Goal: Task Accomplishment & Management: Manage account settings

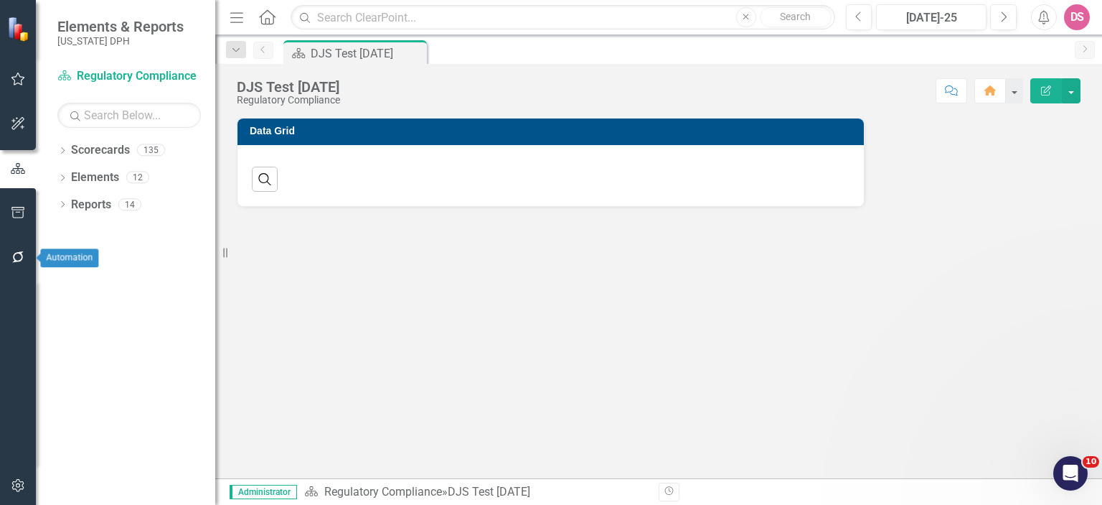
click at [17, 258] on icon "button" at bounding box center [18, 256] width 15 height 11
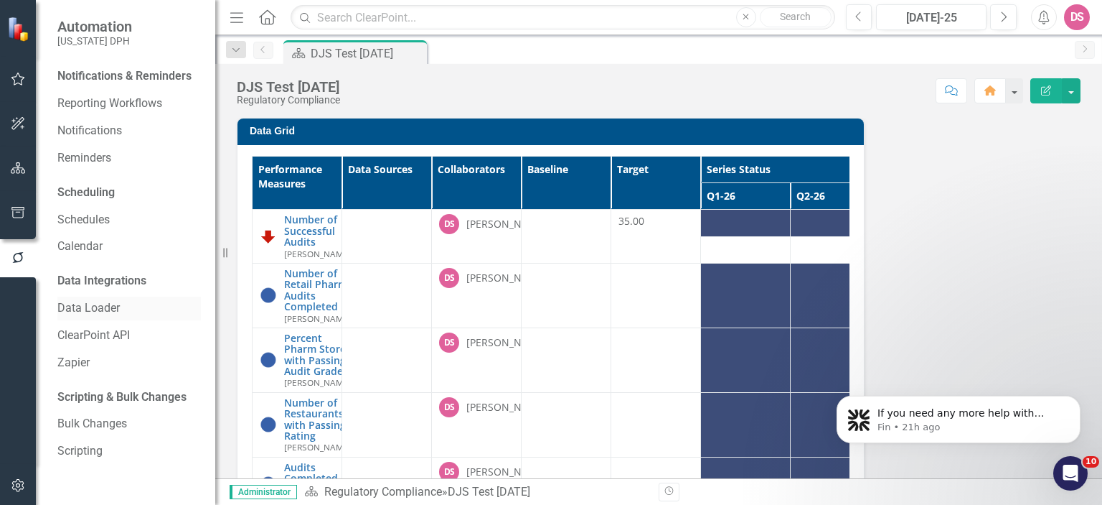
click at [100, 311] on link "Data Loader" at bounding box center [129, 308] width 144 height 17
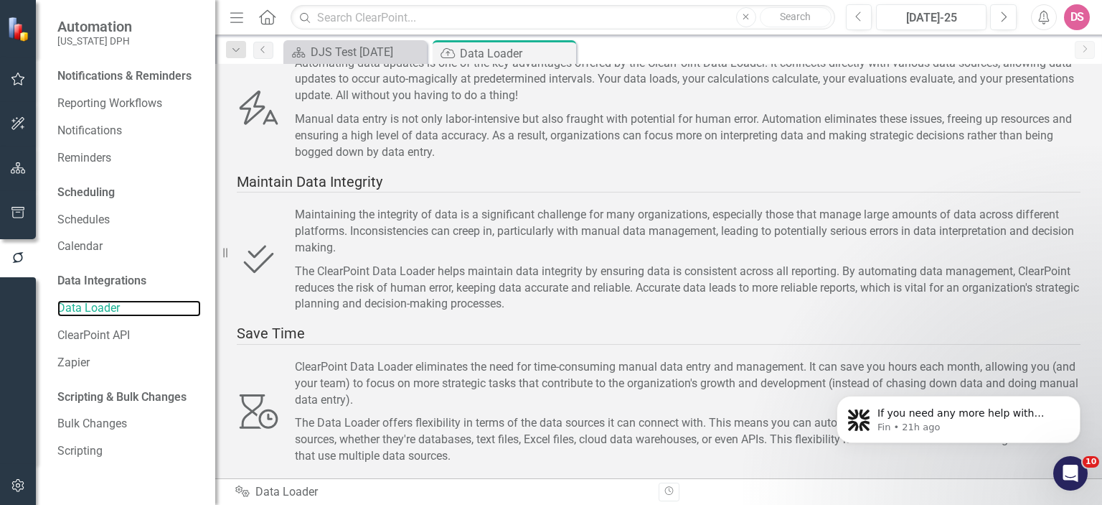
scroll to position [220, 0]
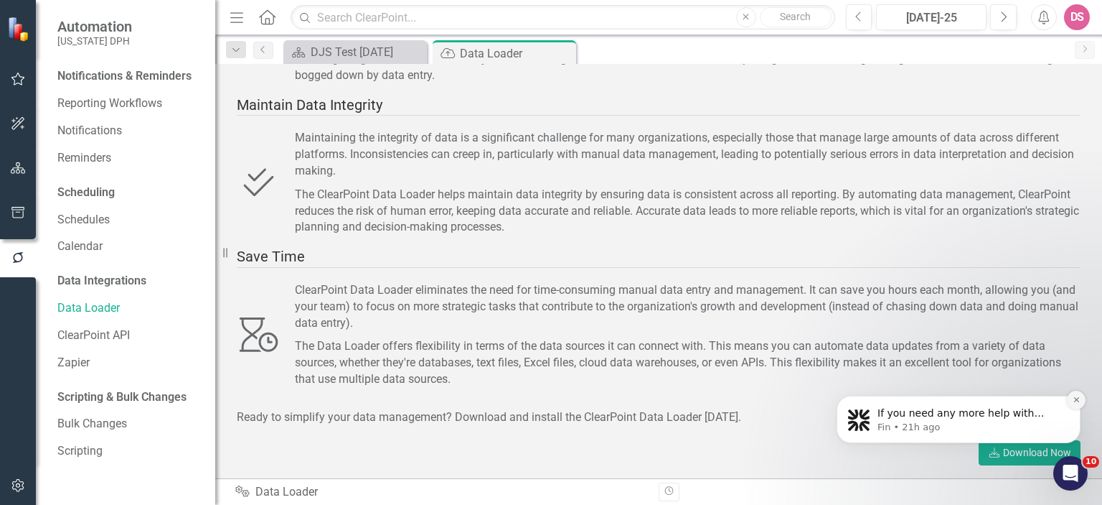
click at [1074, 400] on icon "Dismiss notification" at bounding box center [1077, 399] width 8 height 8
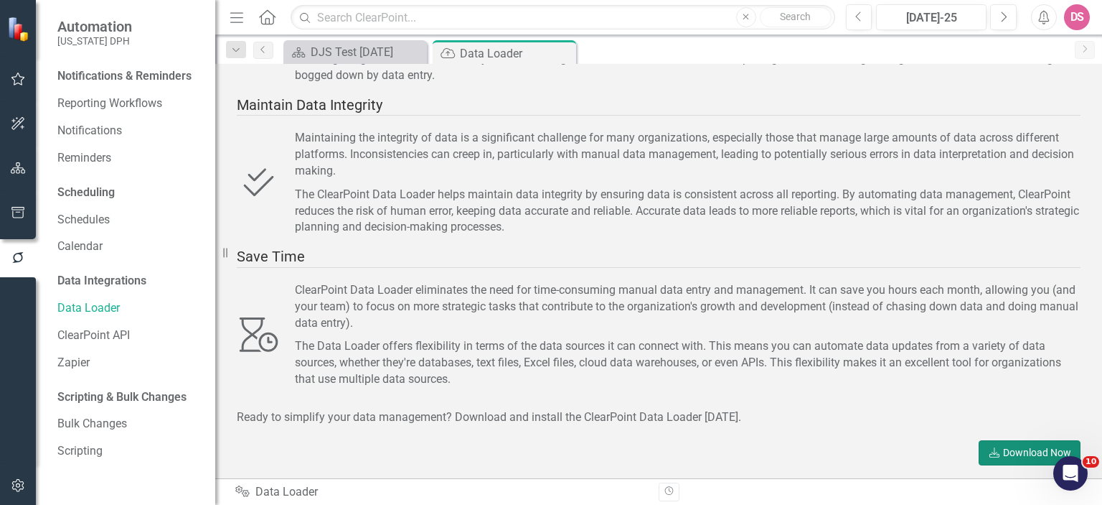
click at [1011, 456] on link "Download Download Now" at bounding box center [1030, 452] width 102 height 25
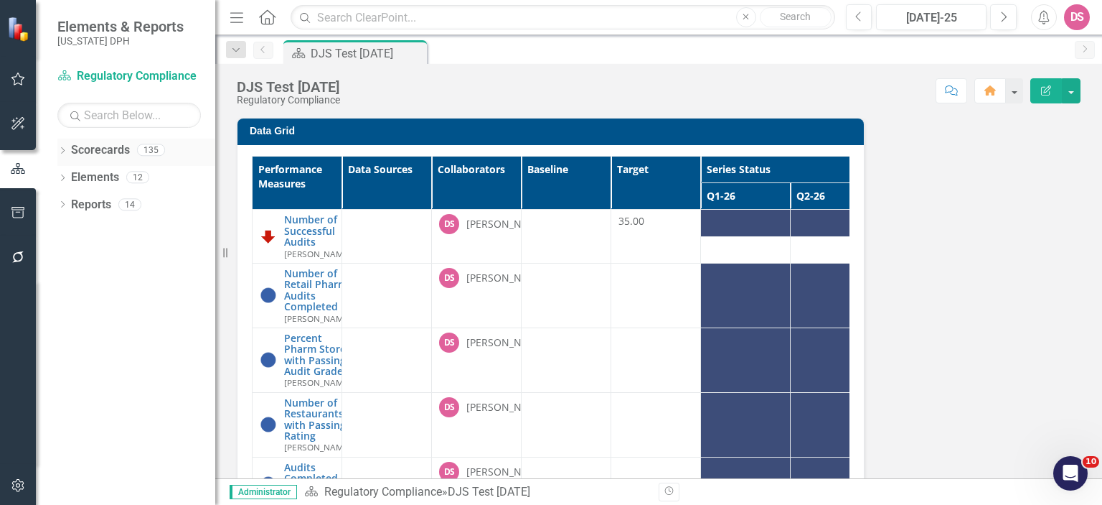
click at [63, 149] on icon "Dropdown" at bounding box center [62, 152] width 10 height 8
click at [65, 229] on icon "Dropdown" at bounding box center [62, 233] width 10 height 8
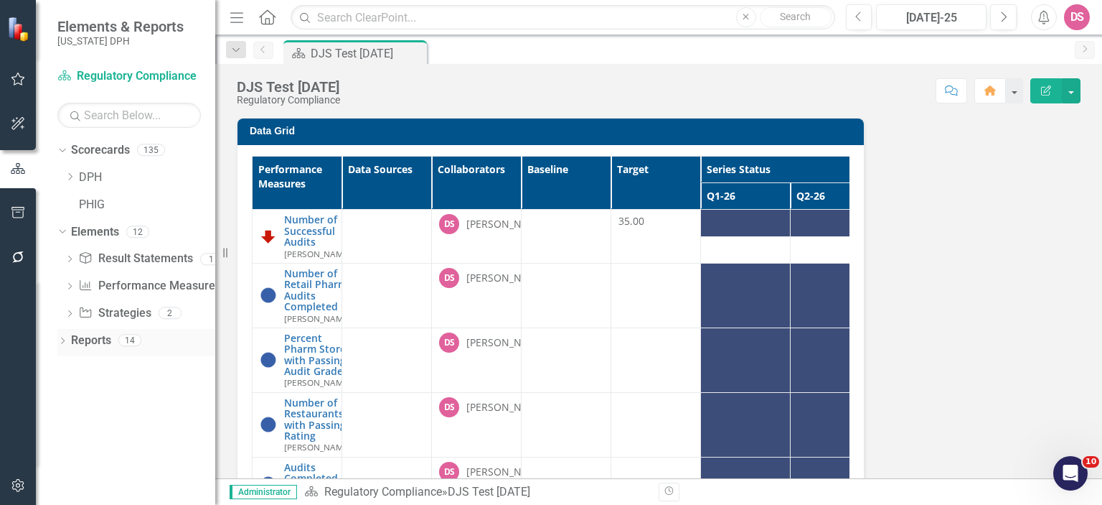
click at [95, 339] on link "Reports" at bounding box center [91, 340] width 40 height 17
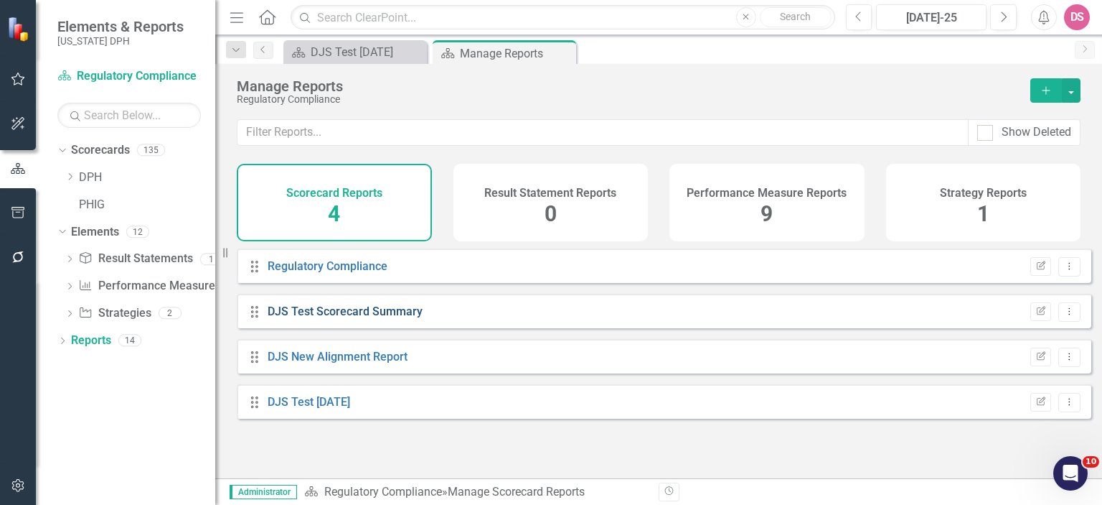
click at [345, 318] on link "DJS Test Scorecard Summary" at bounding box center [345, 311] width 155 height 14
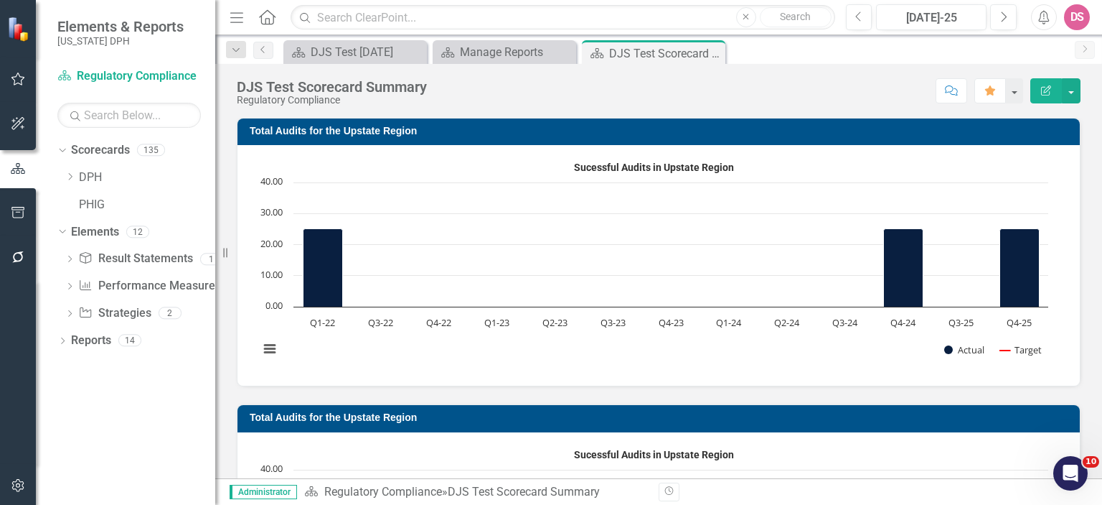
click at [1045, 90] on icon "button" at bounding box center [1046, 90] width 10 height 10
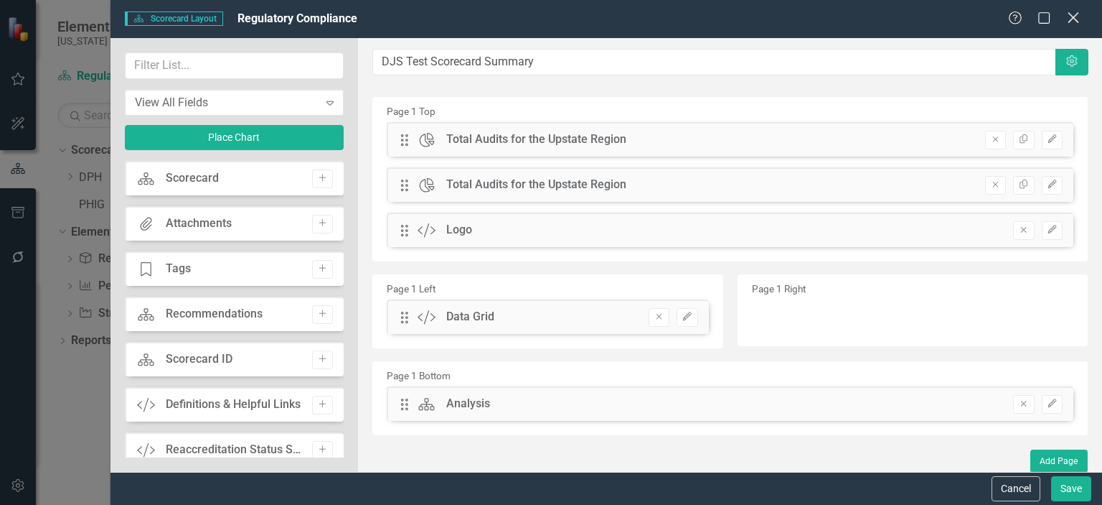
click at [1074, 14] on icon "Close" at bounding box center [1073, 18] width 18 height 14
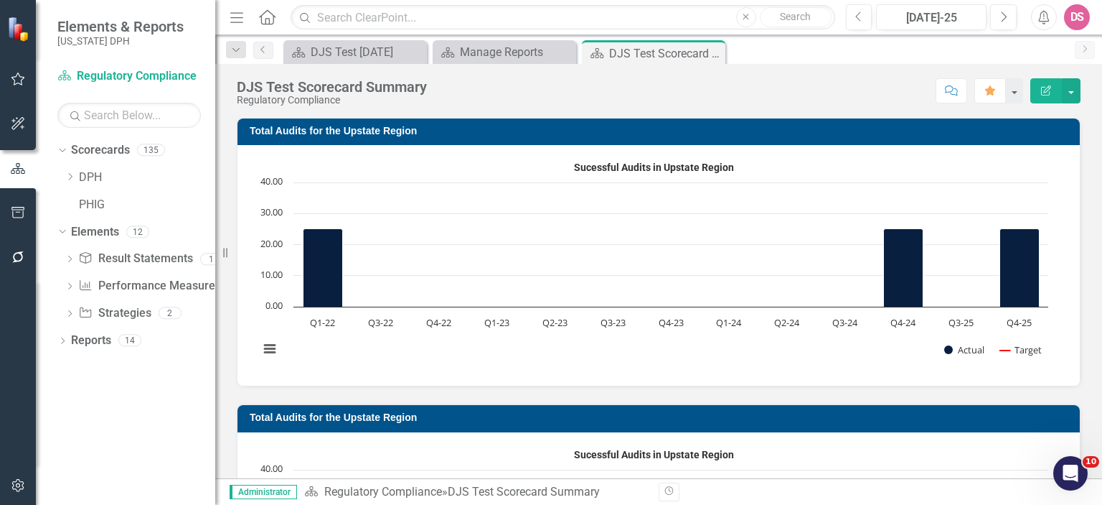
click at [1039, 90] on button "Edit Report" at bounding box center [1047, 90] width 32 height 25
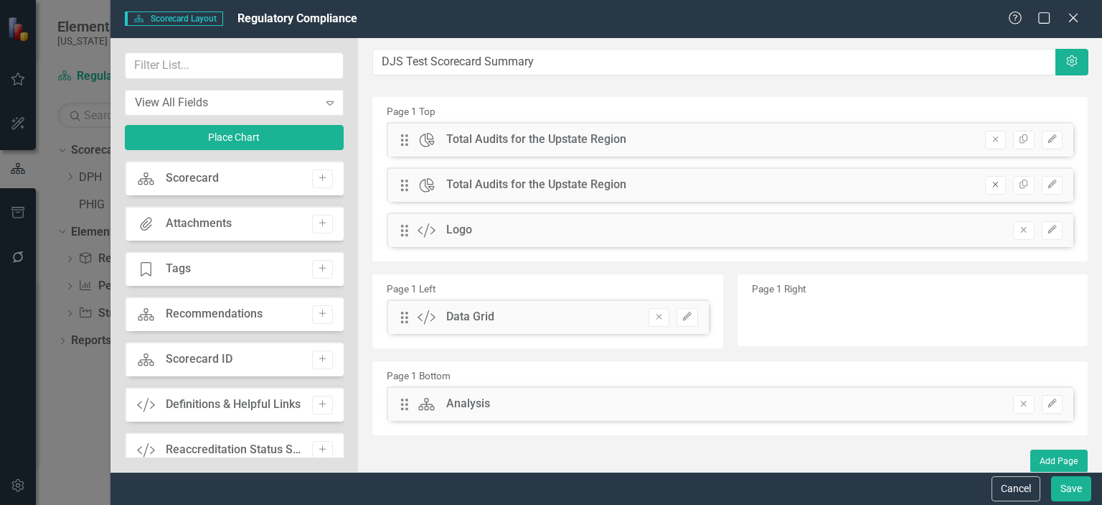
click at [990, 185] on icon "Remove" at bounding box center [995, 184] width 11 height 9
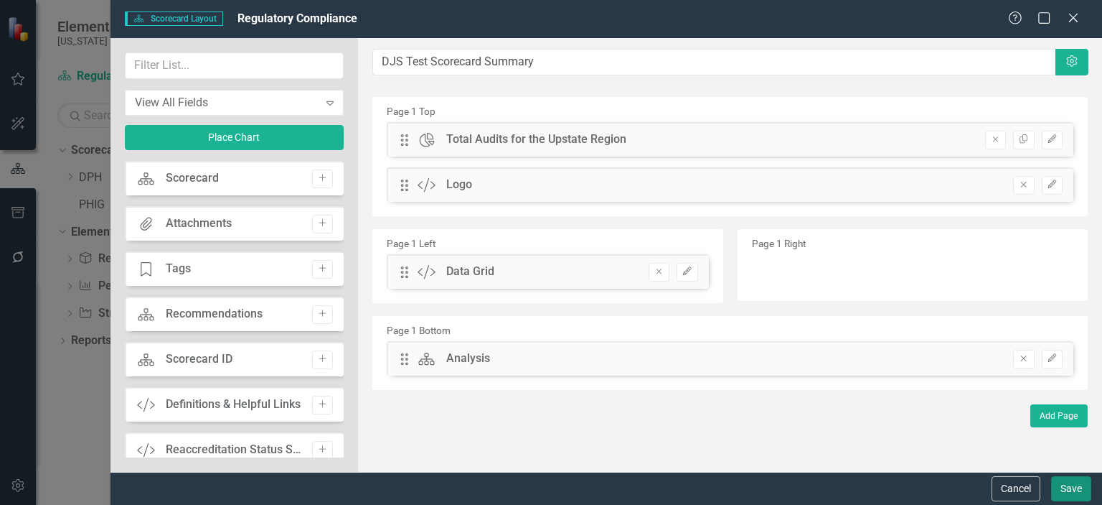
click at [1073, 487] on button "Save" at bounding box center [1071, 488] width 40 height 25
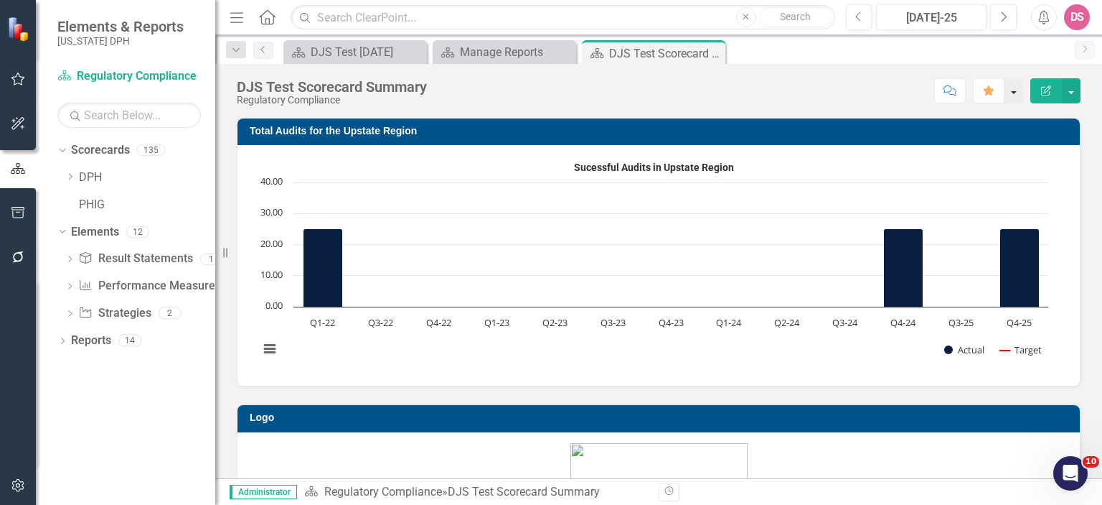
click at [1013, 97] on button "button" at bounding box center [1014, 90] width 19 height 25
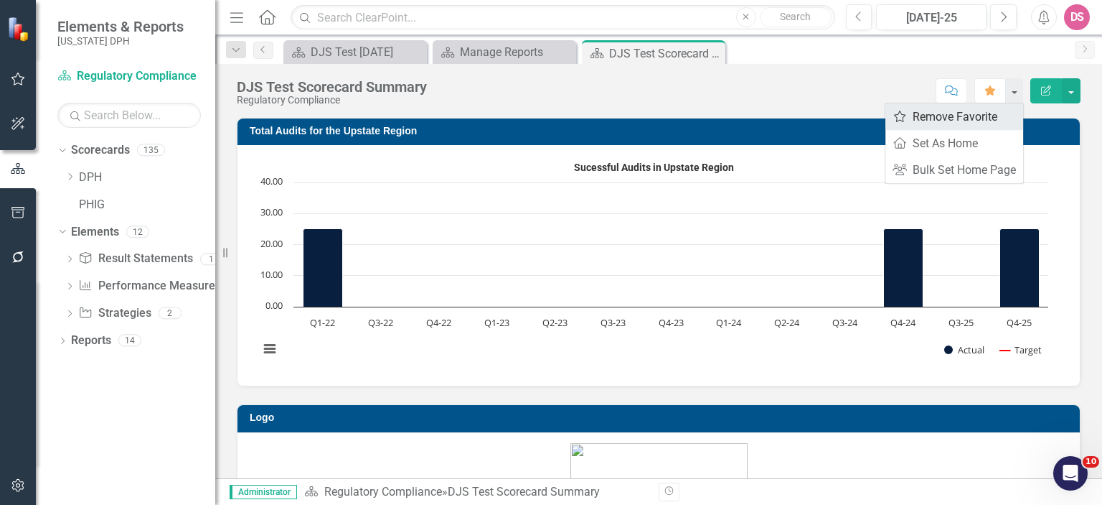
click at [930, 125] on link "Favorite Remove Favorite" at bounding box center [955, 116] width 138 height 27
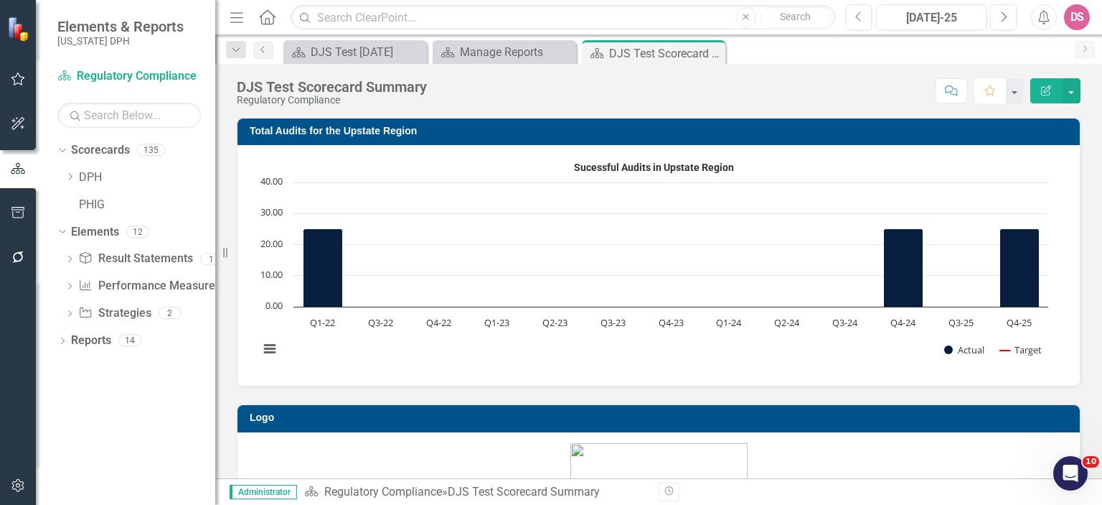
click at [990, 95] on button "Favorite" at bounding box center [991, 90] width 32 height 25
click at [1074, 93] on button "button" at bounding box center [1071, 90] width 19 height 25
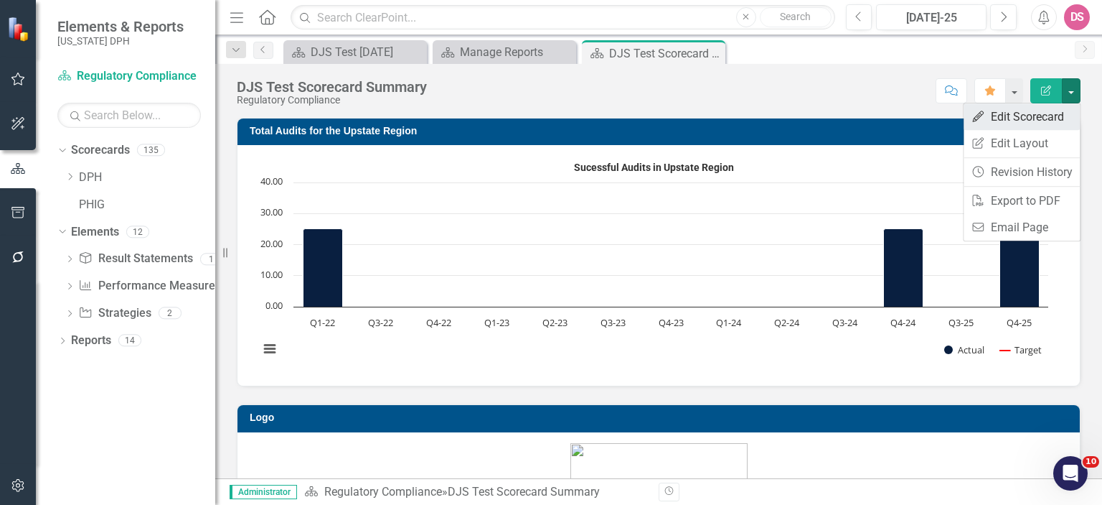
click at [1016, 123] on link "Edit Edit Scorecard" at bounding box center [1022, 116] width 116 height 27
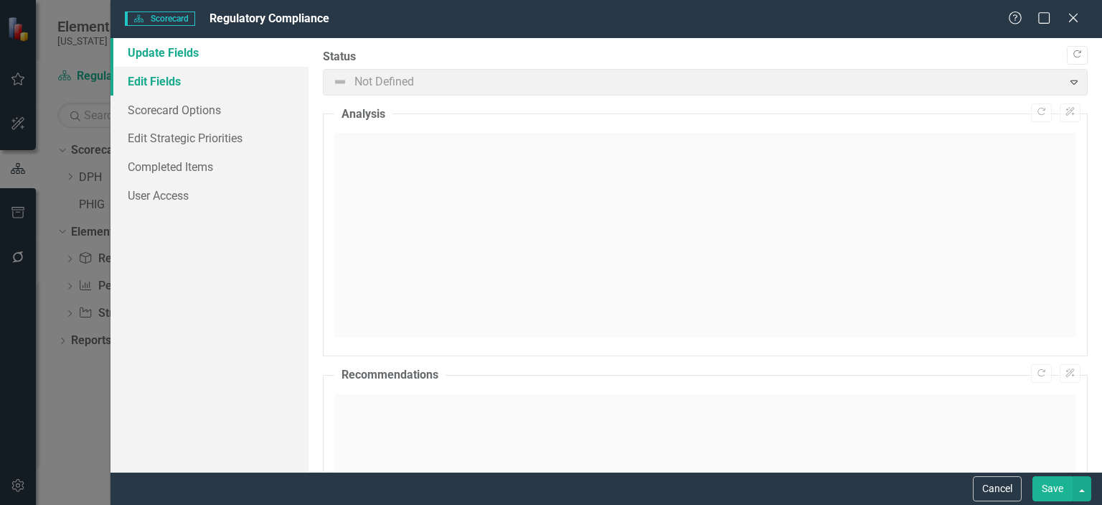
click at [165, 83] on link "Edit Fields" at bounding box center [210, 81] width 198 height 29
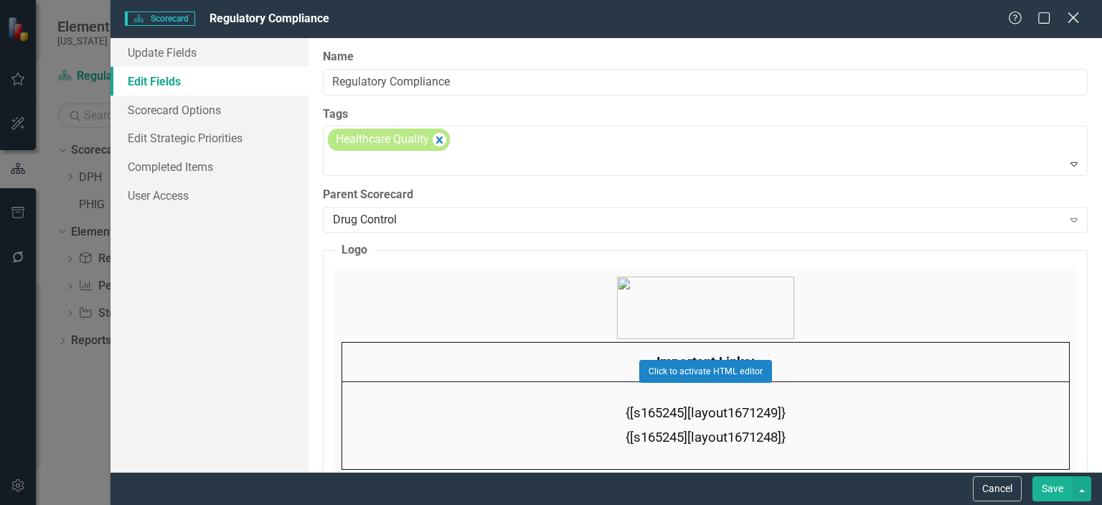
click at [1078, 19] on icon "Close" at bounding box center [1073, 18] width 18 height 14
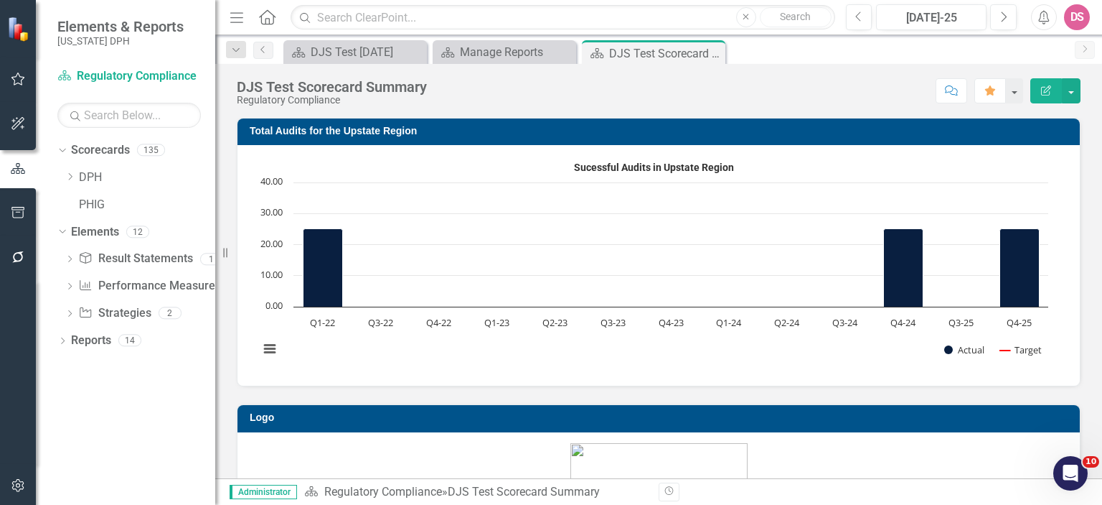
click at [1077, 466] on div "Open Intercom Messenger" at bounding box center [1070, 472] width 47 height 47
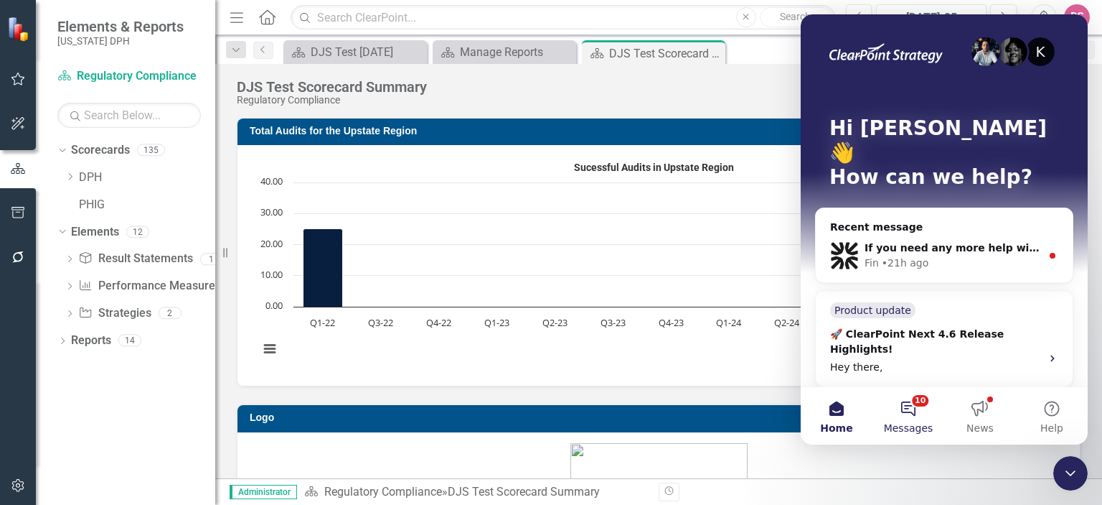
click at [909, 415] on button "10 Messages" at bounding box center [909, 415] width 72 height 57
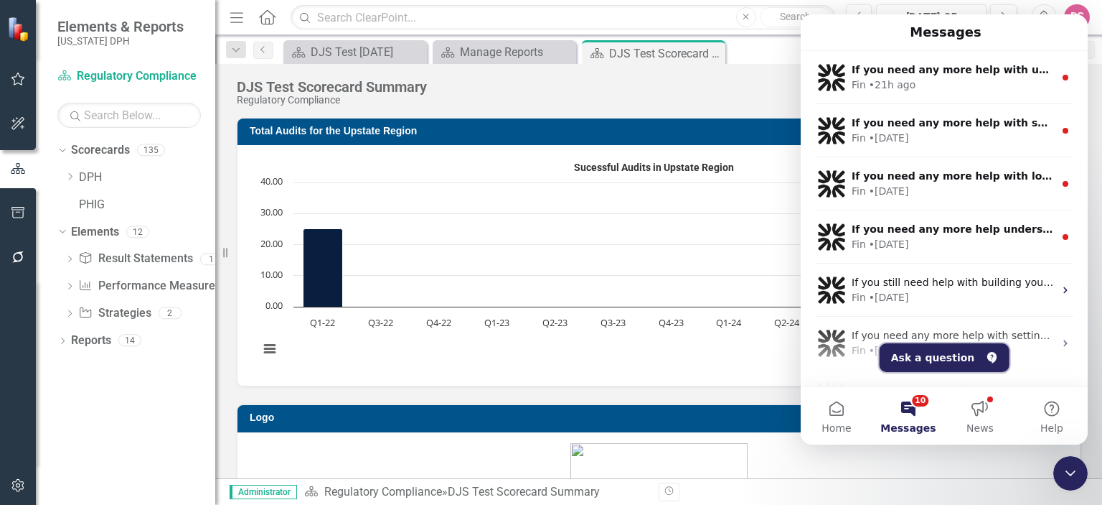
click at [929, 358] on button "Ask a question" at bounding box center [945, 357] width 130 height 29
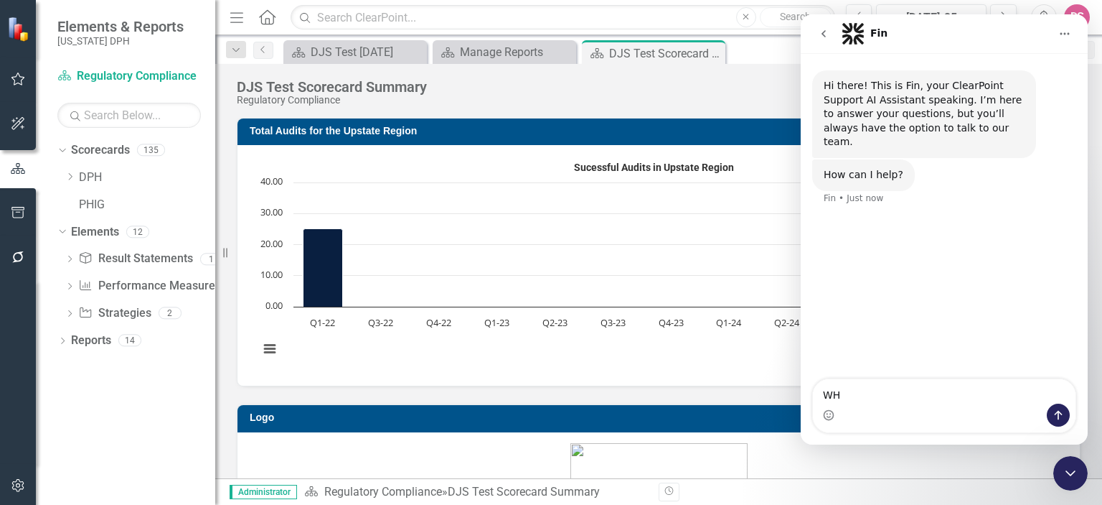
type textarea "W"
type textarea "If I favor a element, where can I view my list of favorites"
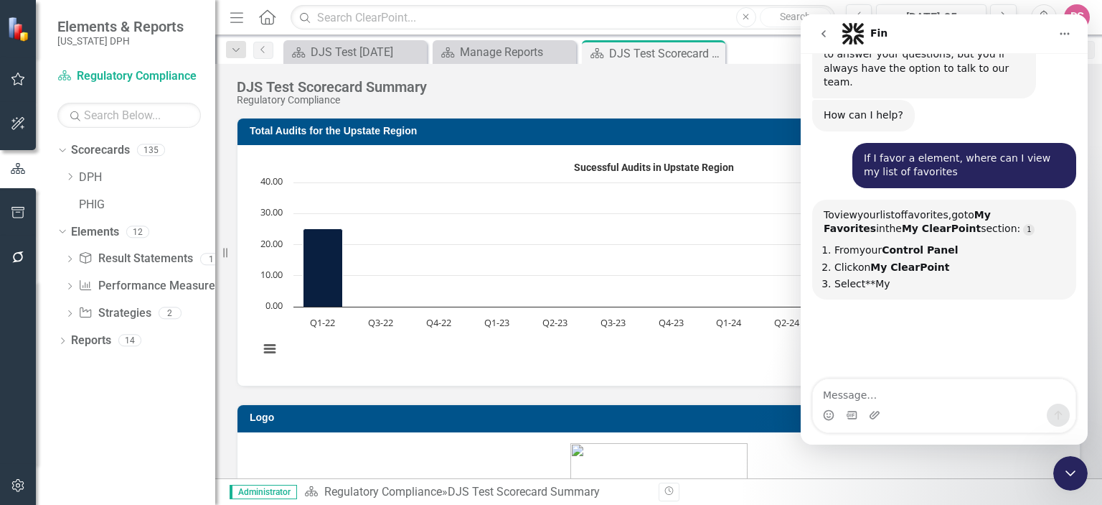
scroll to position [139, 0]
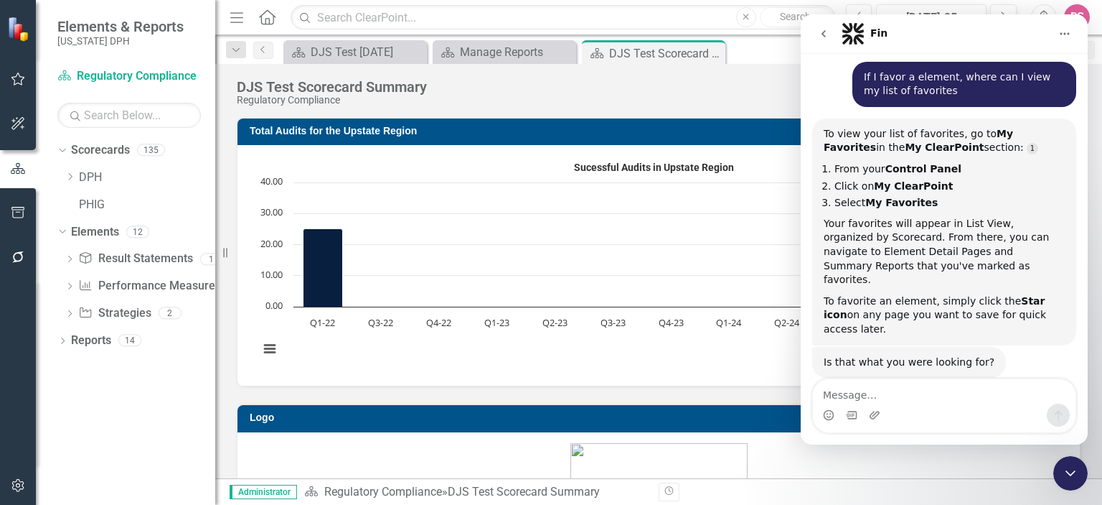
click at [1071, 470] on icon "Close Intercom Messenger" at bounding box center [1070, 472] width 17 height 17
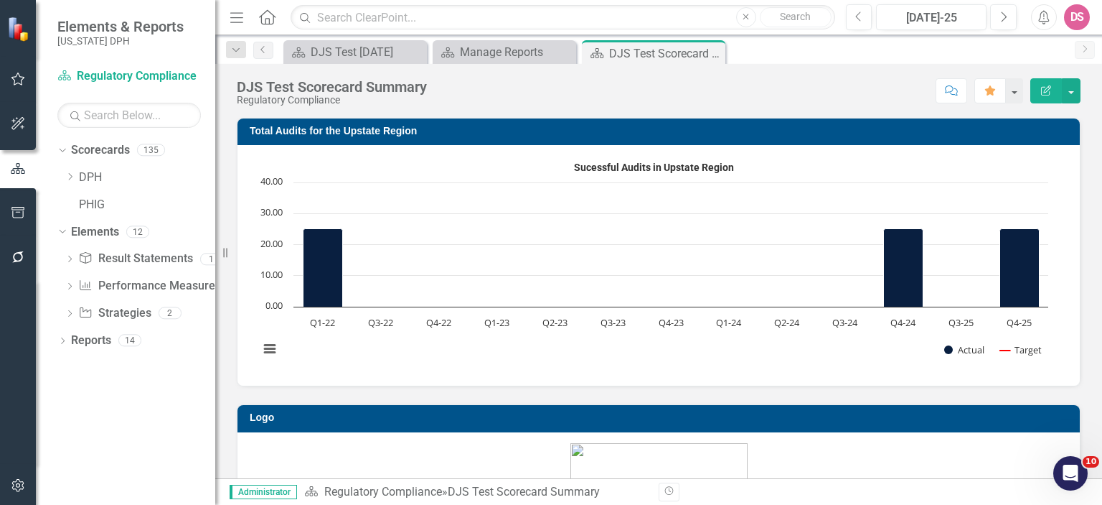
scroll to position [126, 0]
click at [22, 79] on icon "button" at bounding box center [18, 78] width 14 height 13
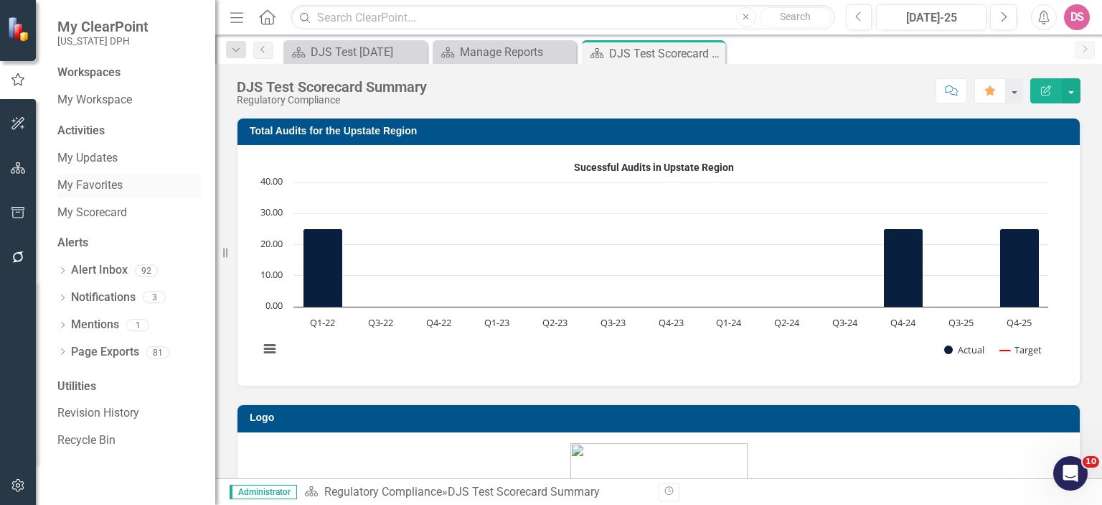
click at [103, 187] on link "My Favorites" at bounding box center [129, 185] width 144 height 17
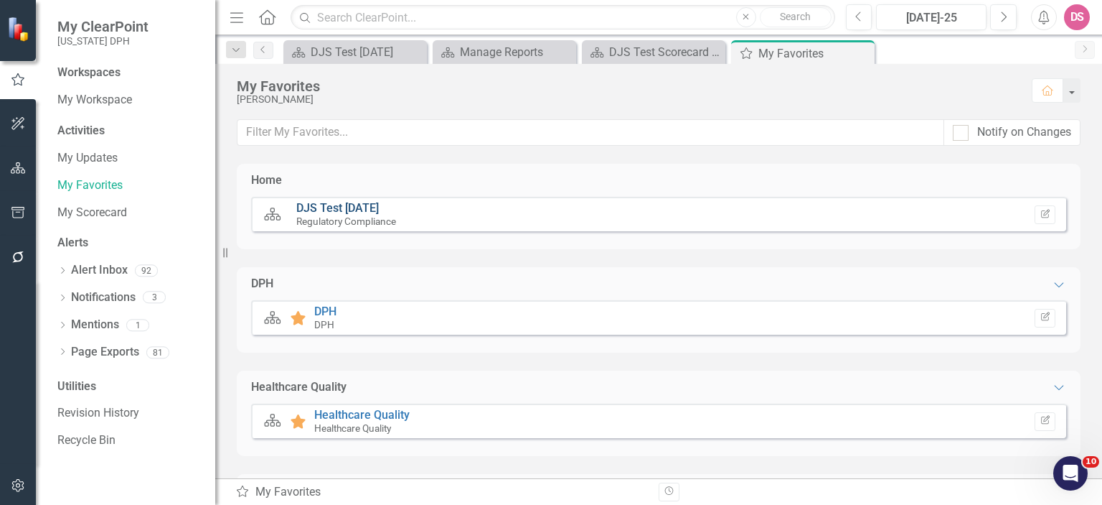
click at [329, 210] on link "DJS Test [DATE]" at bounding box center [337, 208] width 83 height 14
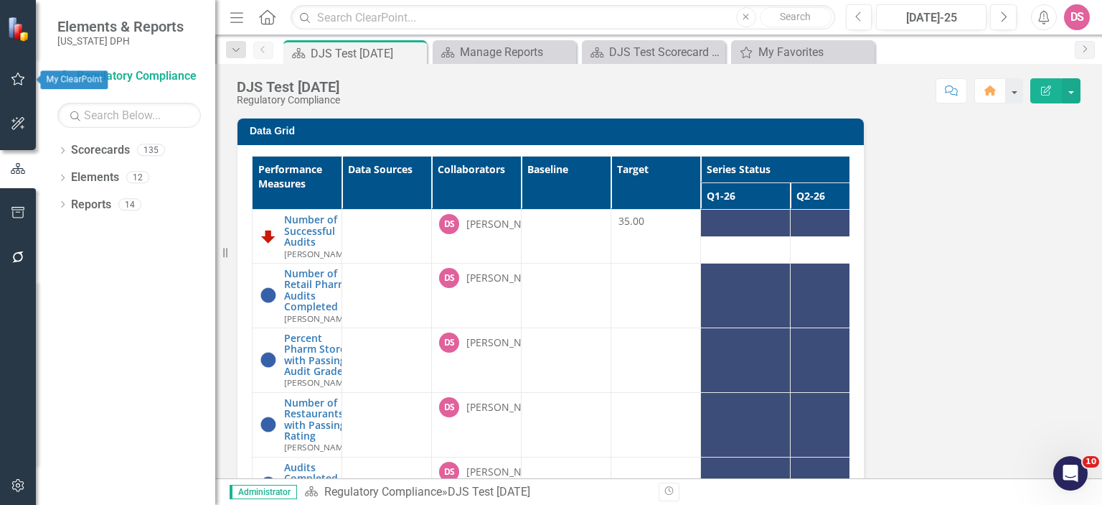
click at [24, 80] on icon "button" at bounding box center [18, 78] width 15 height 11
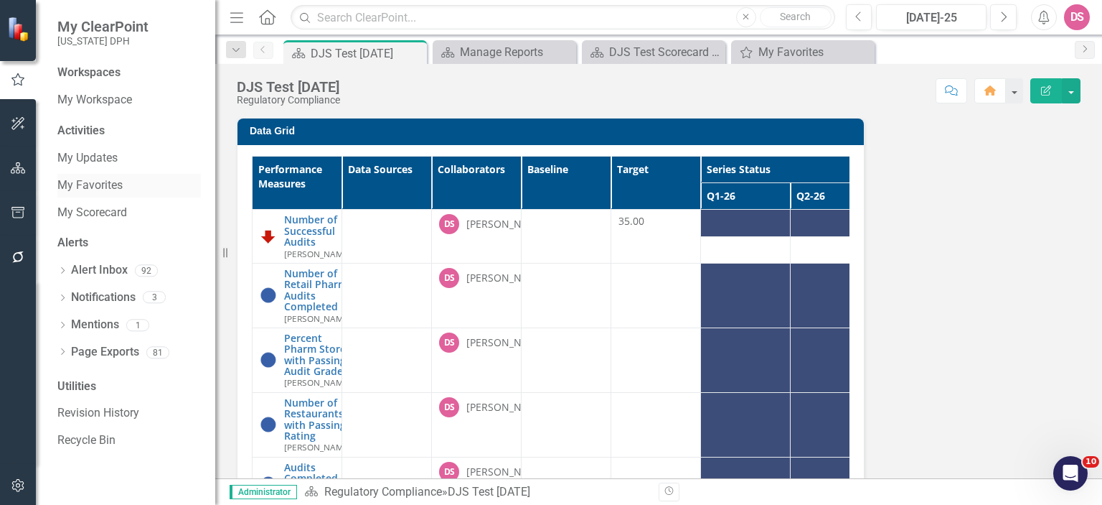
click at [108, 184] on link "My Favorites" at bounding box center [129, 185] width 144 height 17
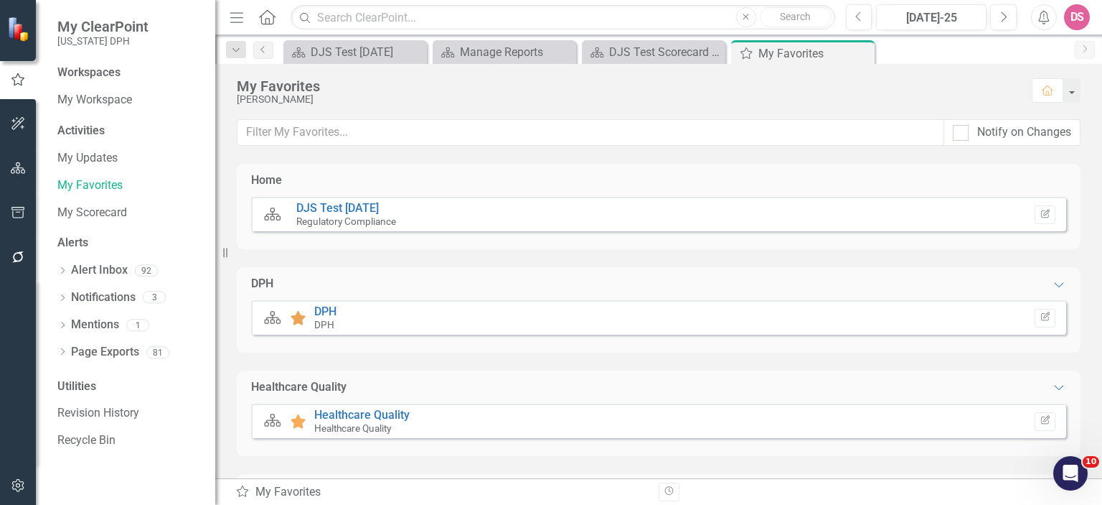
click at [300, 319] on icon at bounding box center [298, 318] width 15 height 14
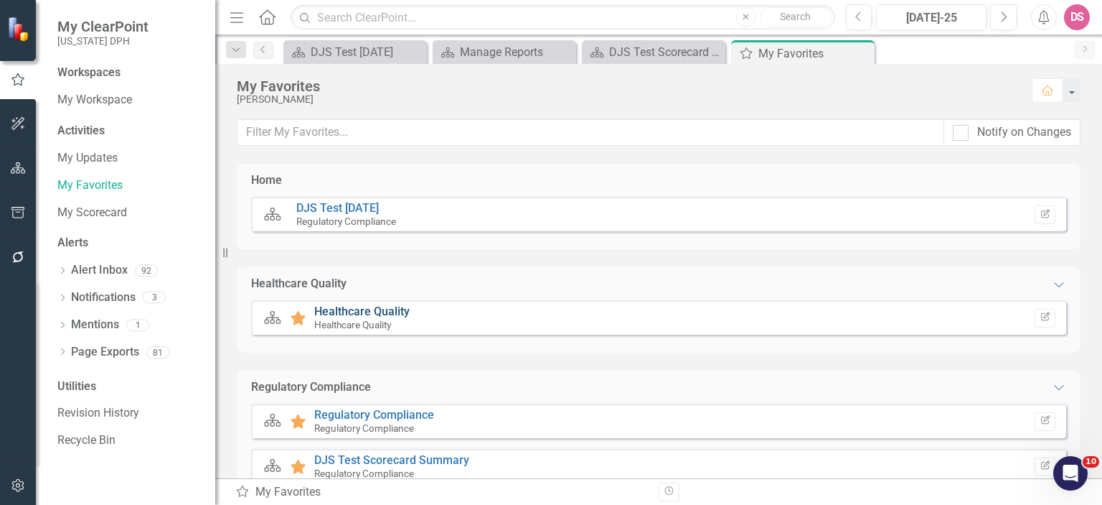
click at [343, 315] on link "Healthcare Quality" at bounding box center [361, 311] width 95 height 14
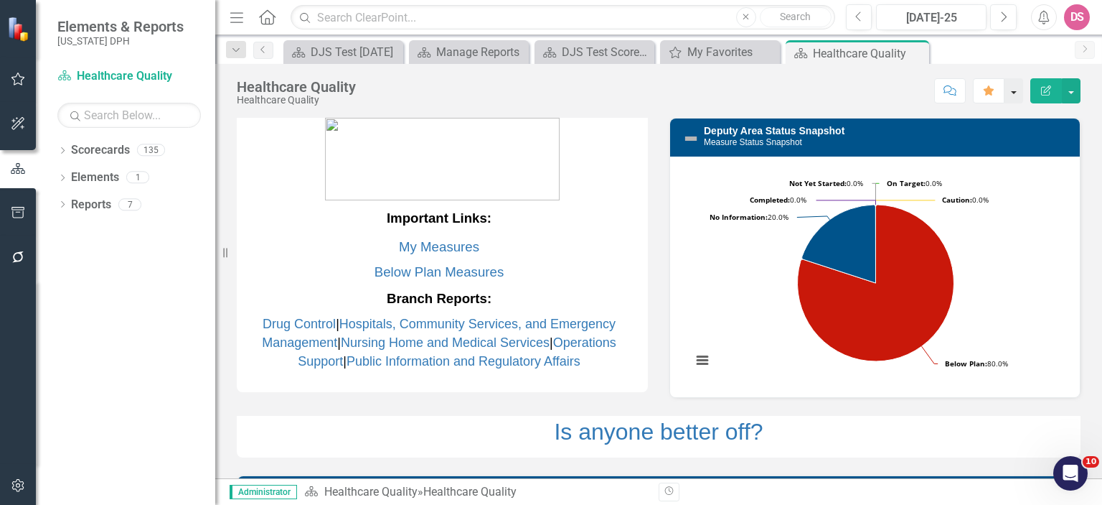
click at [1012, 90] on button "button" at bounding box center [1014, 90] width 19 height 25
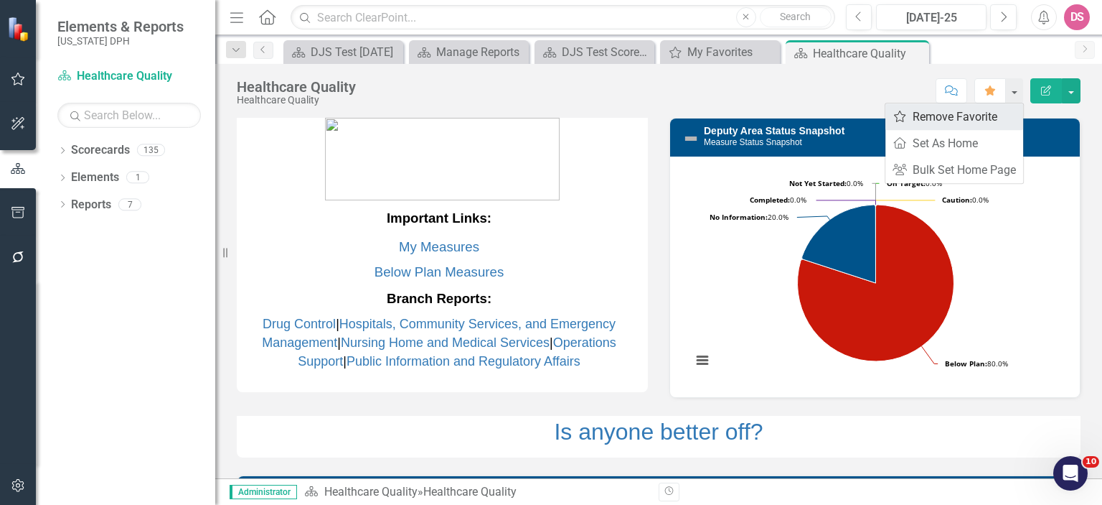
click at [955, 122] on link "Favorite Remove Favorite" at bounding box center [955, 116] width 138 height 27
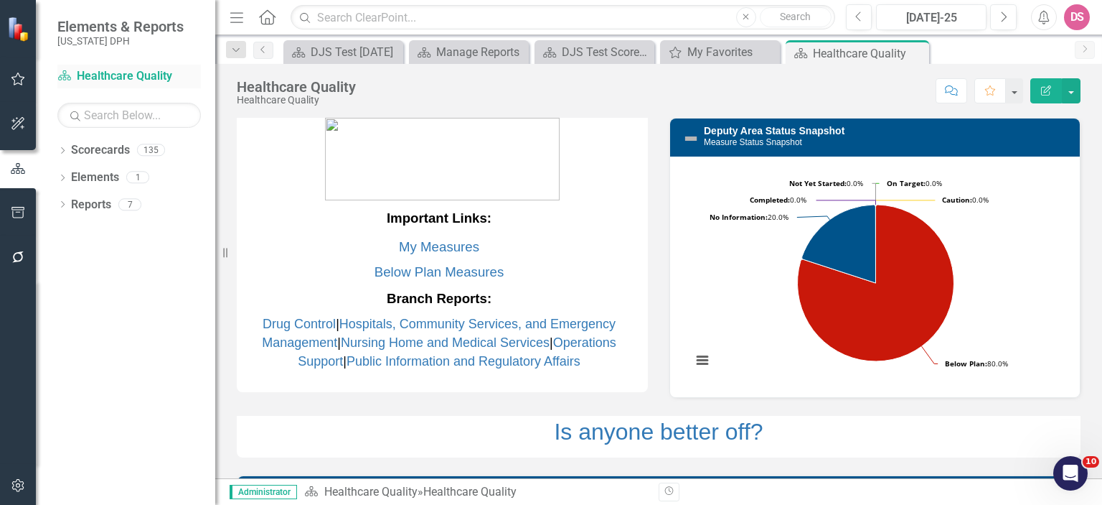
click at [118, 79] on link "Scorecard Healthcare Quality" at bounding box center [129, 76] width 144 height 17
click at [17, 77] on icon "button" at bounding box center [18, 78] width 15 height 11
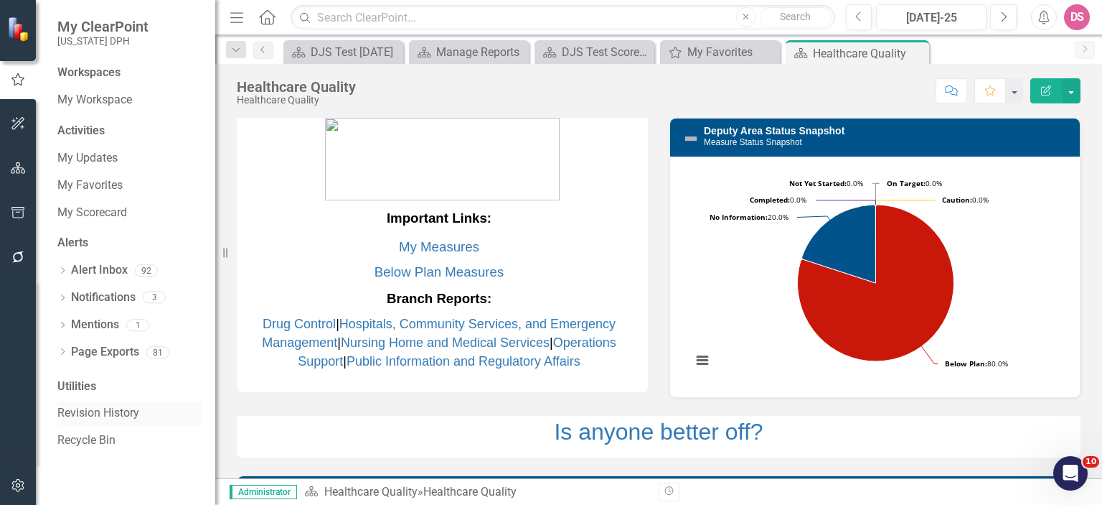
click at [111, 413] on link "Revision History" at bounding box center [129, 413] width 144 height 17
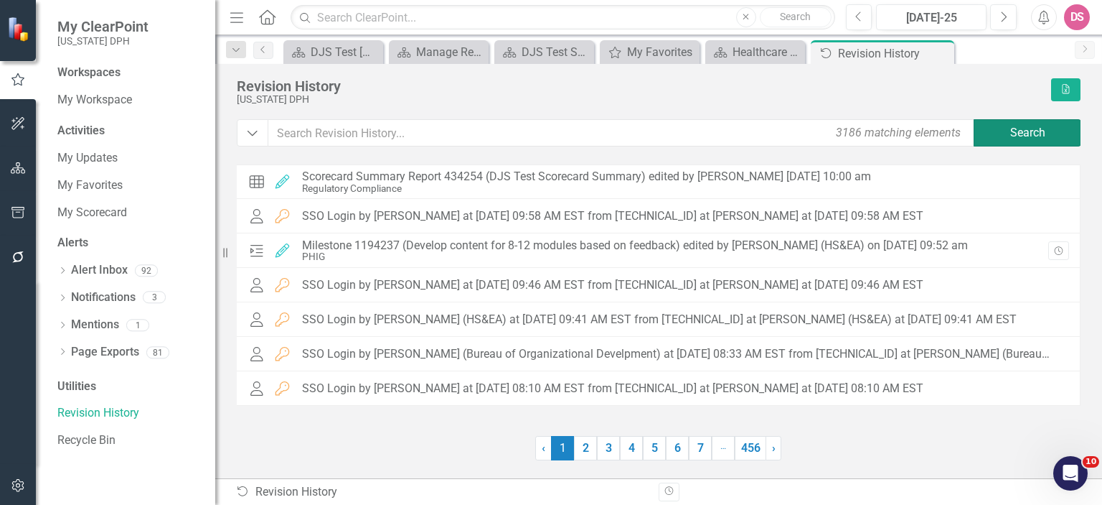
click at [1015, 137] on button "Search" at bounding box center [1028, 132] width 108 height 27
click at [619, 449] on link "3" at bounding box center [608, 448] width 23 height 24
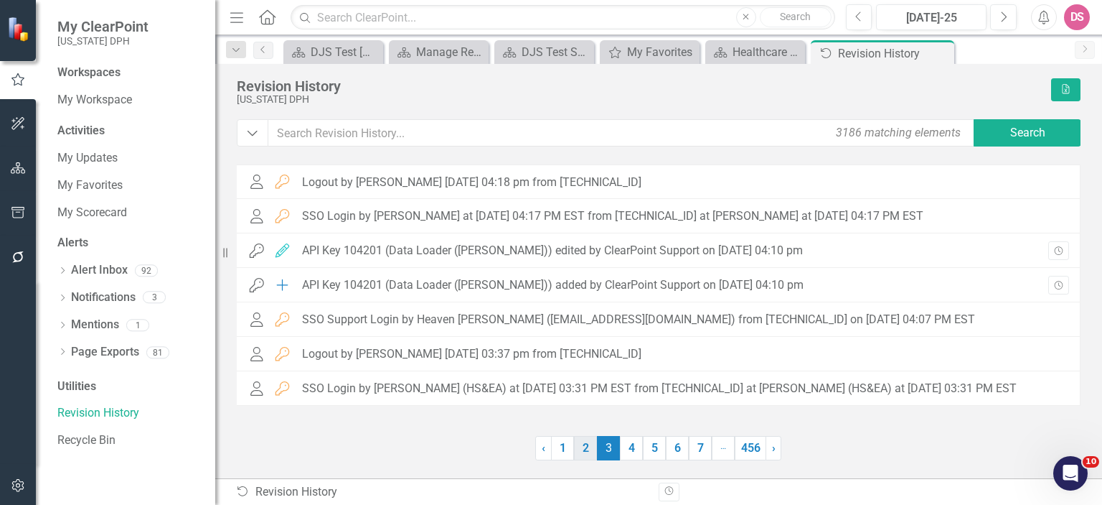
click at [589, 444] on link "2" at bounding box center [585, 448] width 23 height 24
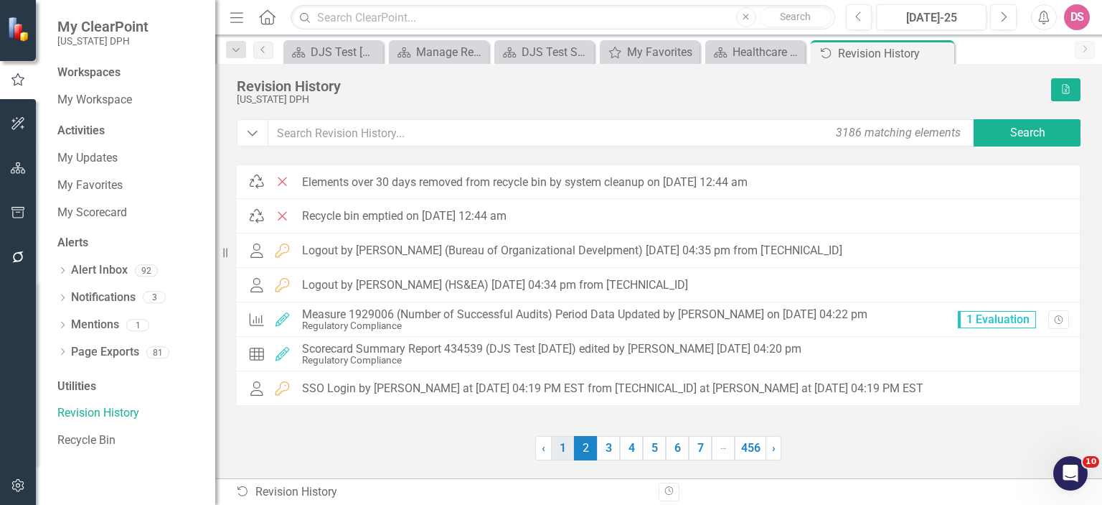
click at [564, 449] on link "1" at bounding box center [562, 448] width 23 height 24
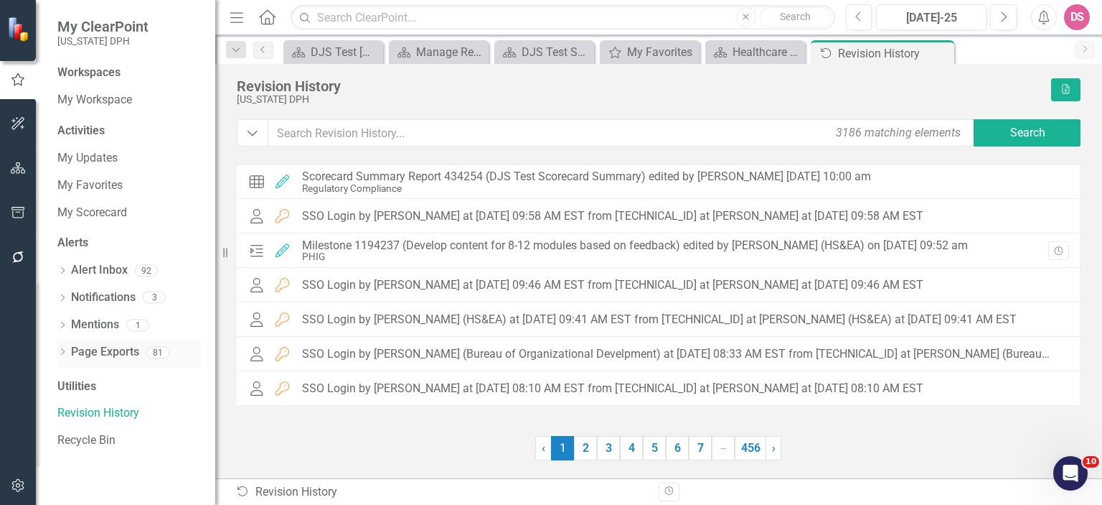
click at [94, 355] on link "Page Exports" at bounding box center [105, 352] width 68 height 17
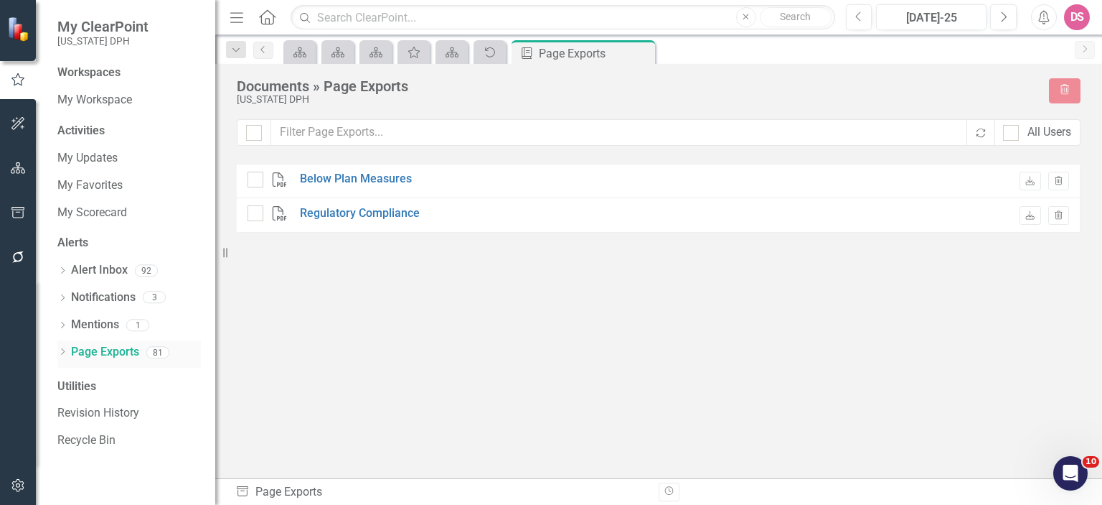
checkbox input "false"
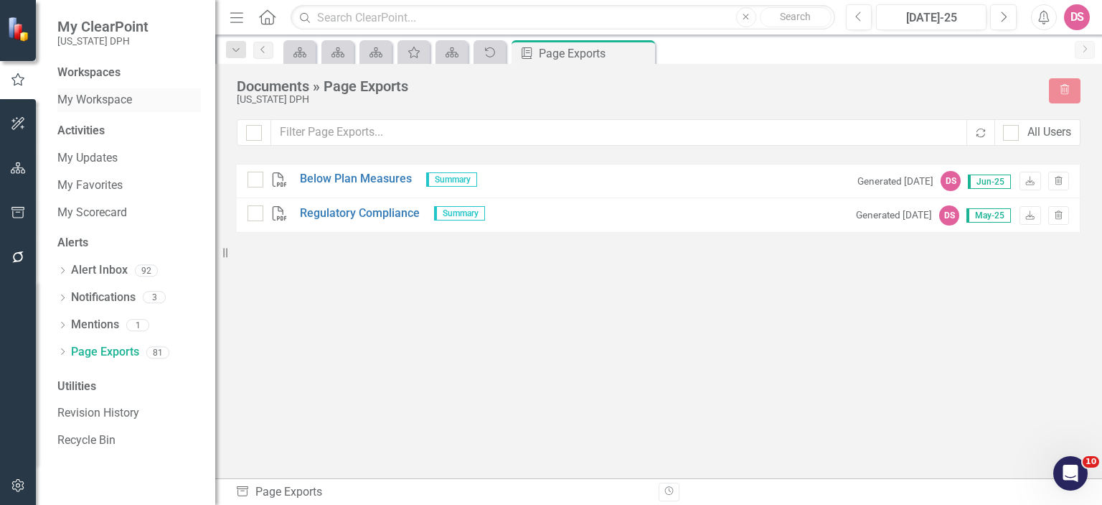
click at [85, 100] on link "My Workspace" at bounding box center [129, 100] width 144 height 17
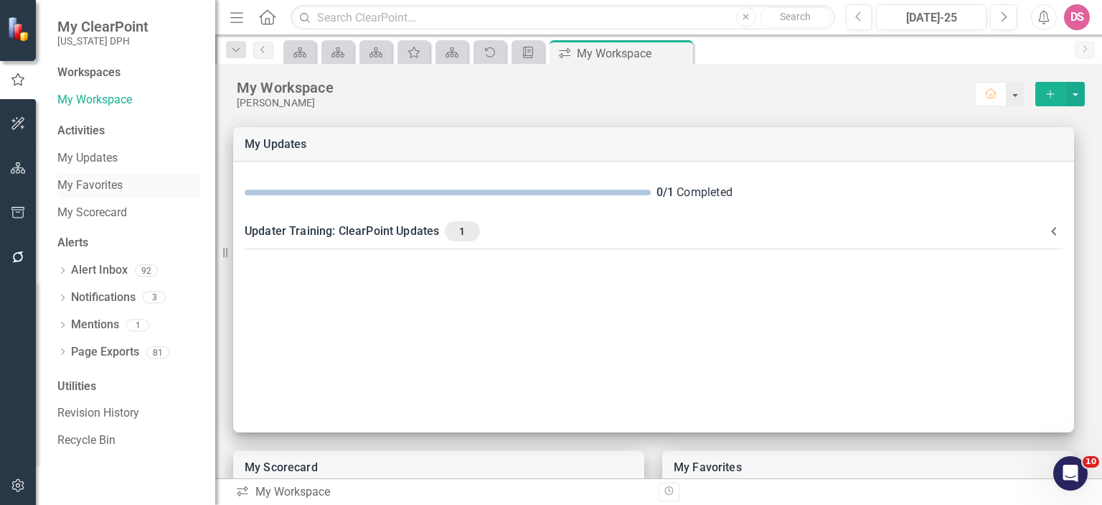
click at [113, 181] on link "My Favorites" at bounding box center [129, 185] width 144 height 17
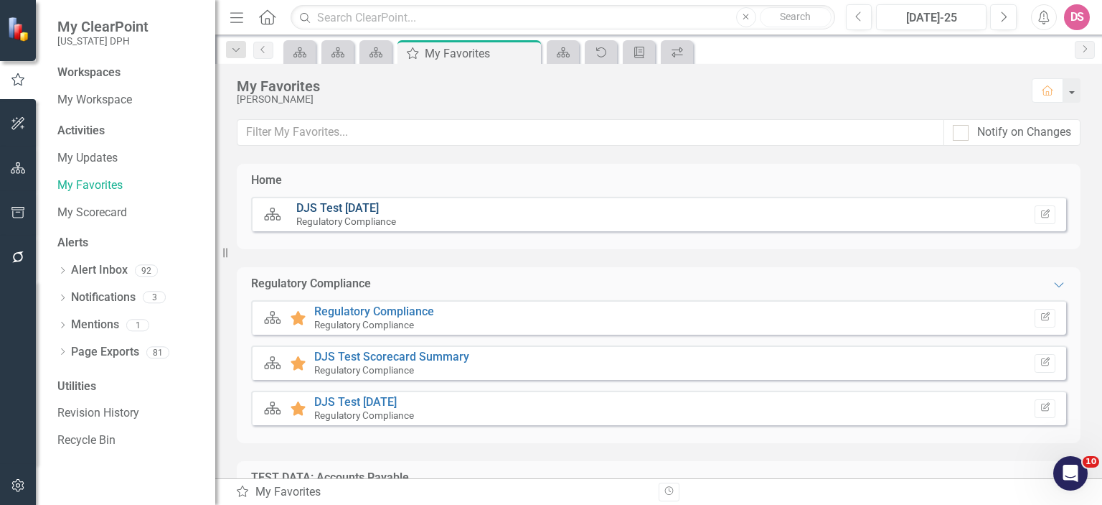
click at [335, 207] on link "DJS Test [DATE]" at bounding box center [337, 208] width 83 height 14
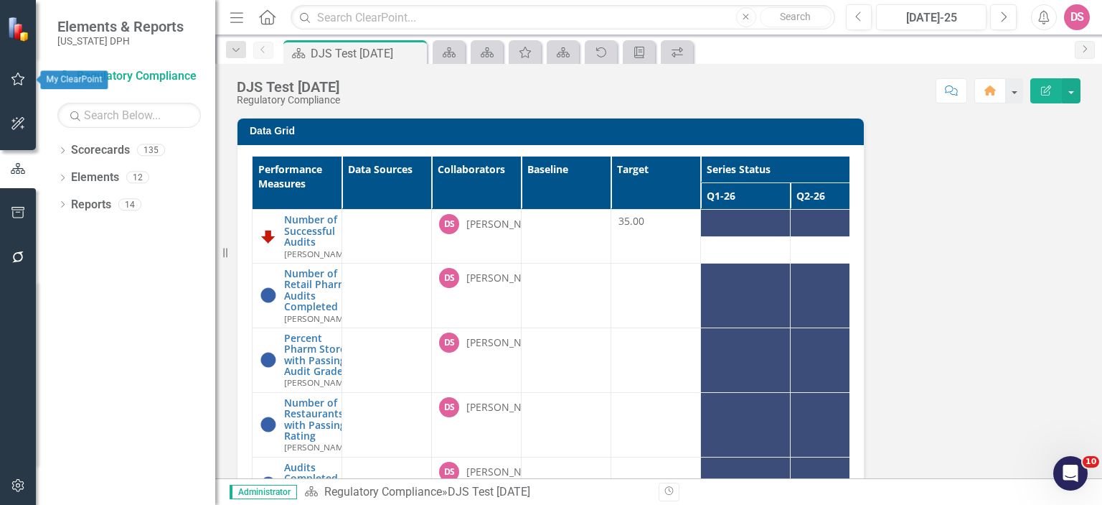
click at [27, 74] on button "button" at bounding box center [18, 80] width 32 height 30
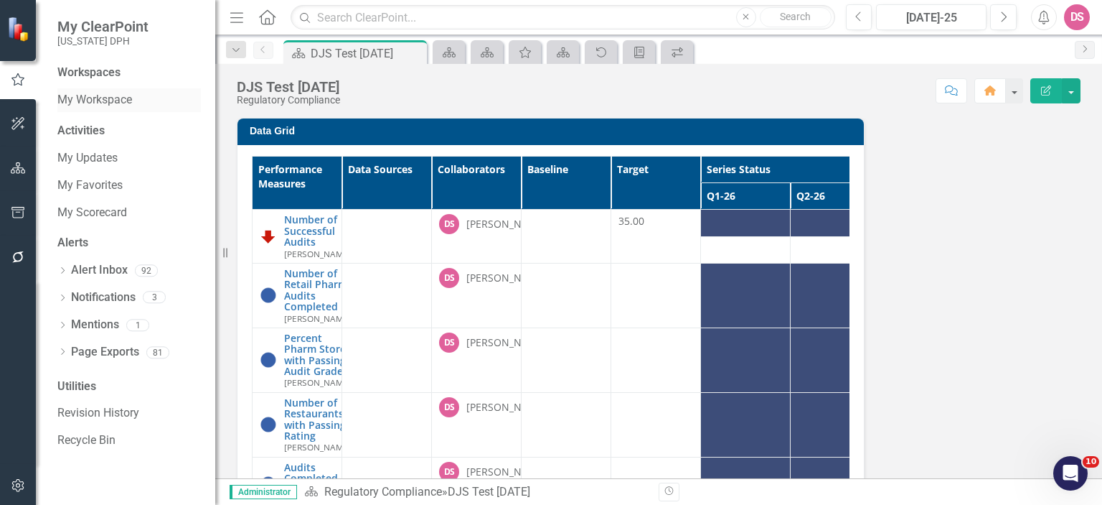
click at [92, 101] on link "My Workspace" at bounding box center [129, 100] width 144 height 17
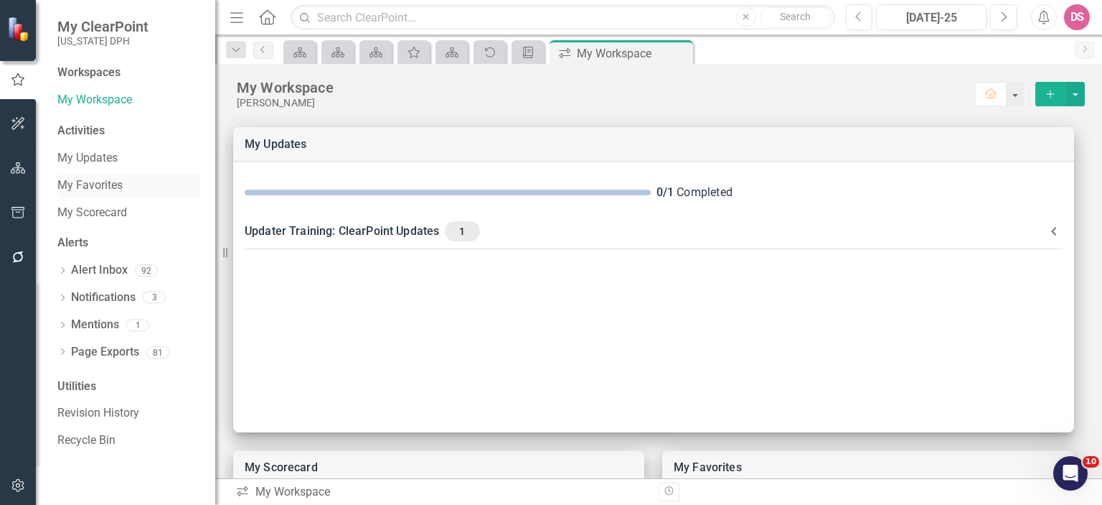
click at [98, 183] on link "My Favorites" at bounding box center [129, 185] width 144 height 17
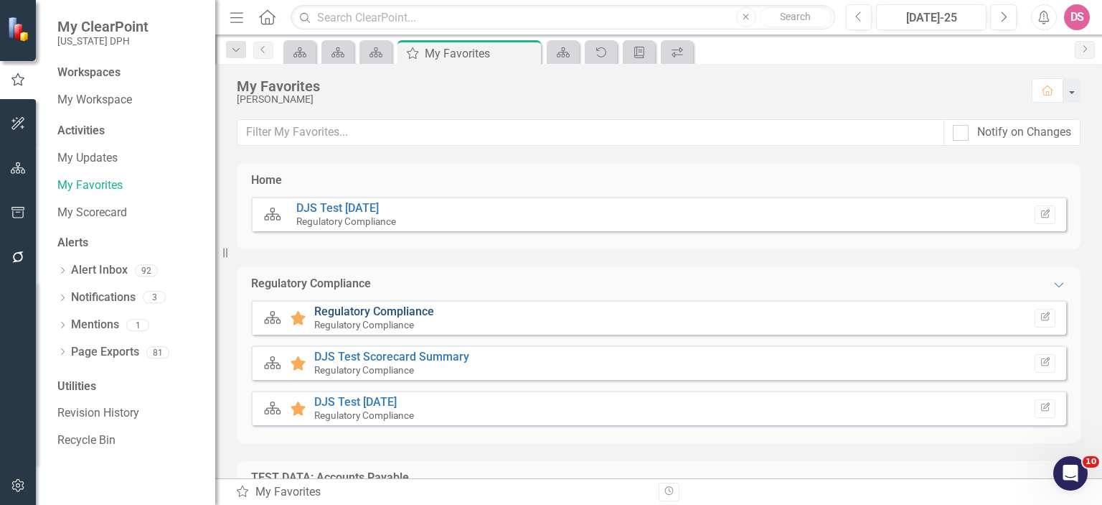
click at [395, 309] on link "Regulatory Compliance" at bounding box center [374, 311] width 120 height 14
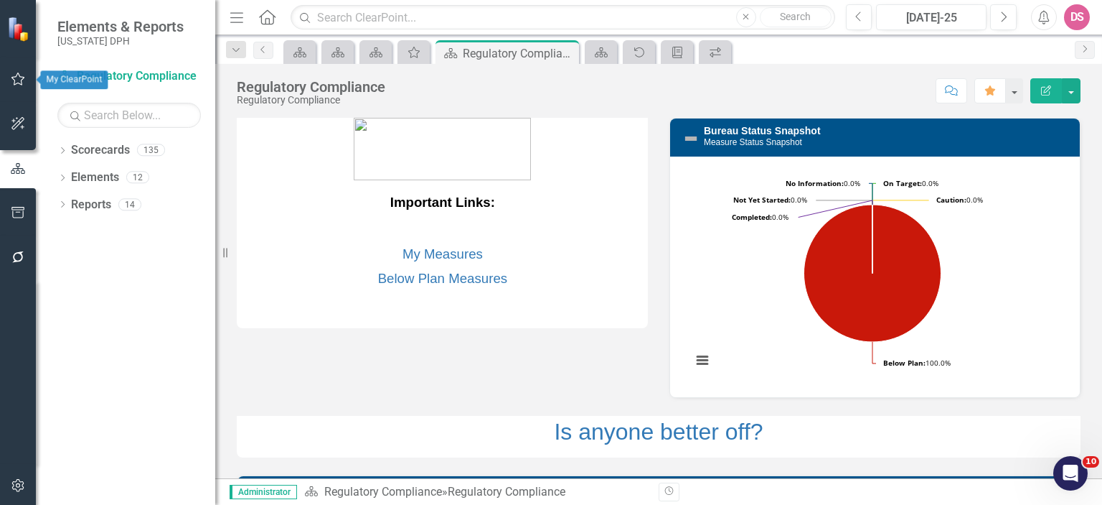
click at [19, 87] on button "button" at bounding box center [18, 80] width 32 height 30
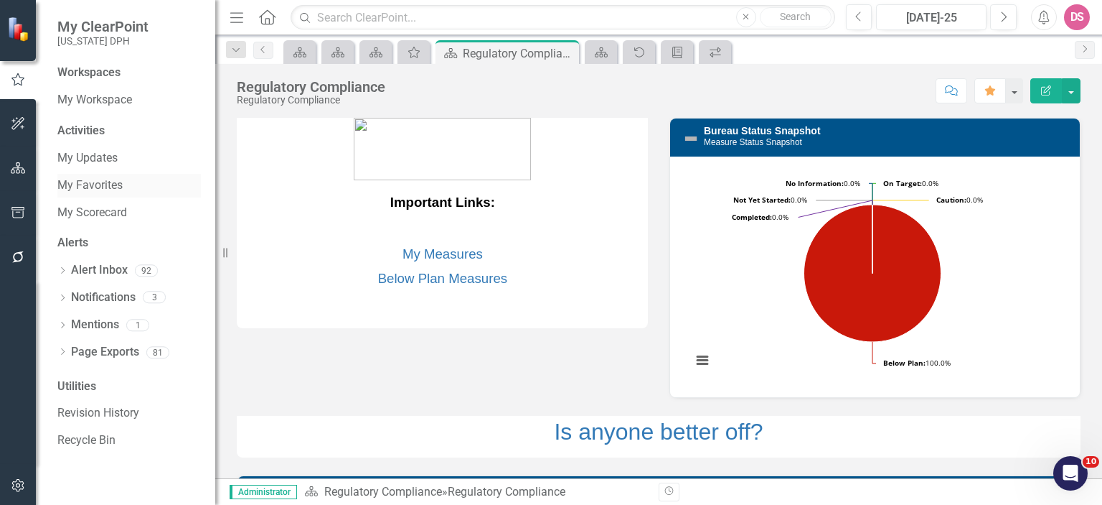
click at [95, 185] on link "My Favorites" at bounding box center [129, 185] width 144 height 17
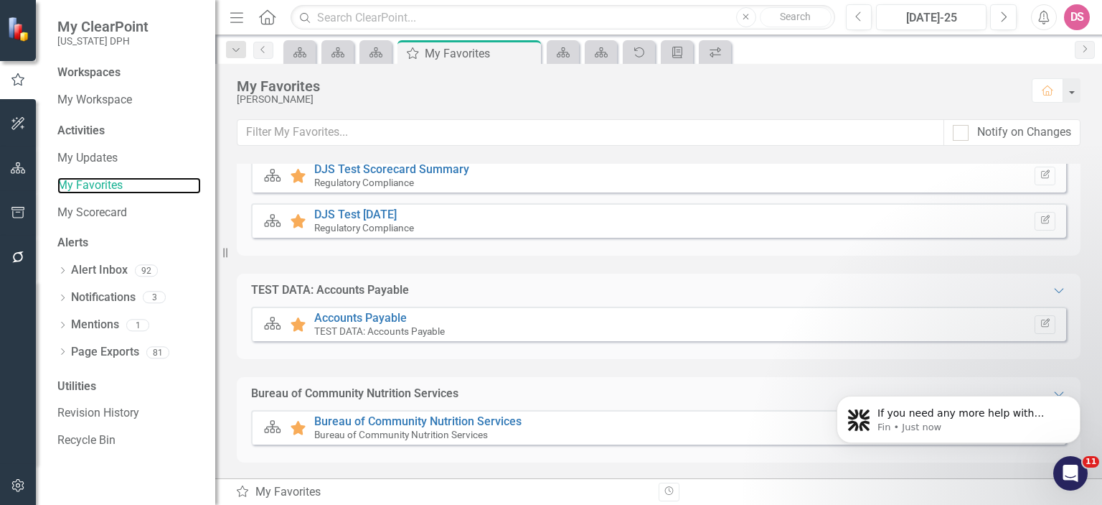
scroll to position [184, 0]
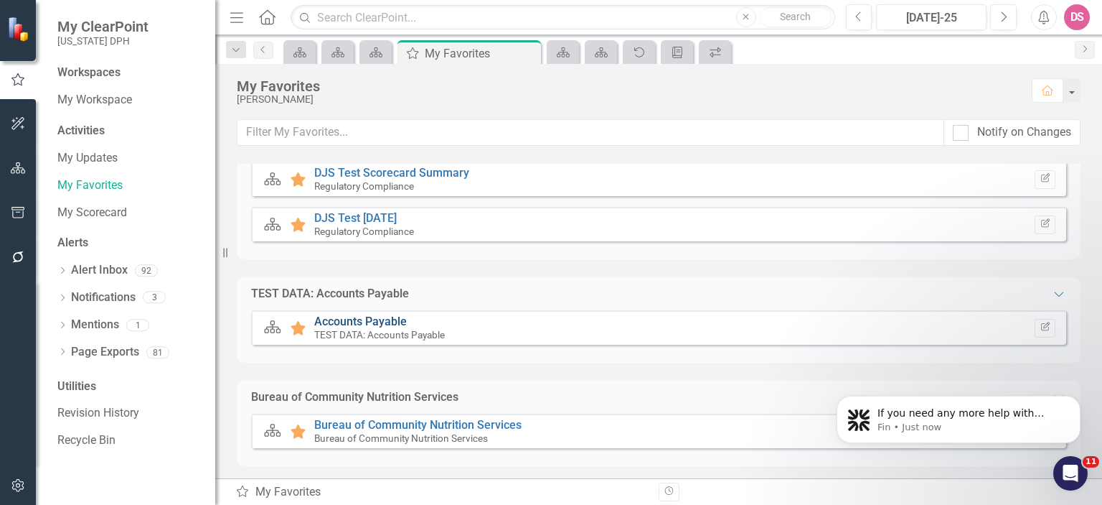
click at [379, 321] on link "Accounts Payable" at bounding box center [360, 321] width 93 height 14
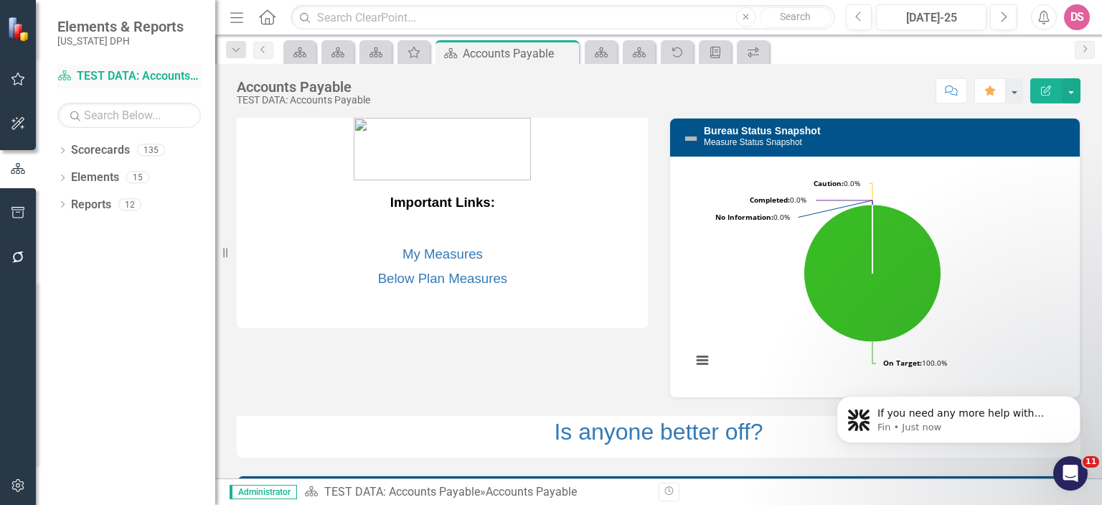
click at [129, 75] on link "Scorecard TEST DATA: Accounts Payable" at bounding box center [129, 76] width 144 height 17
click at [18, 84] on icon "button" at bounding box center [18, 78] width 15 height 11
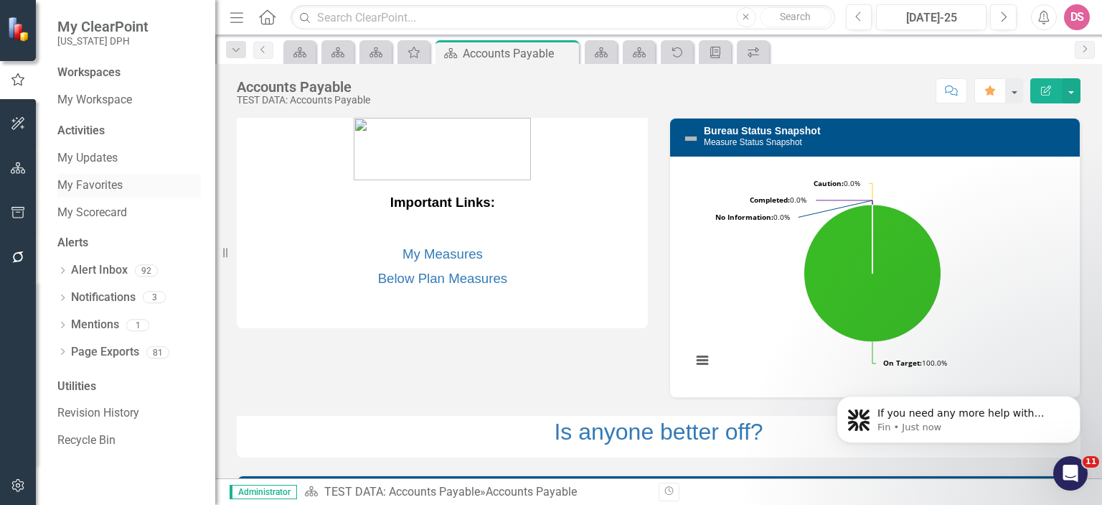
click at [108, 183] on link "My Favorites" at bounding box center [129, 185] width 144 height 17
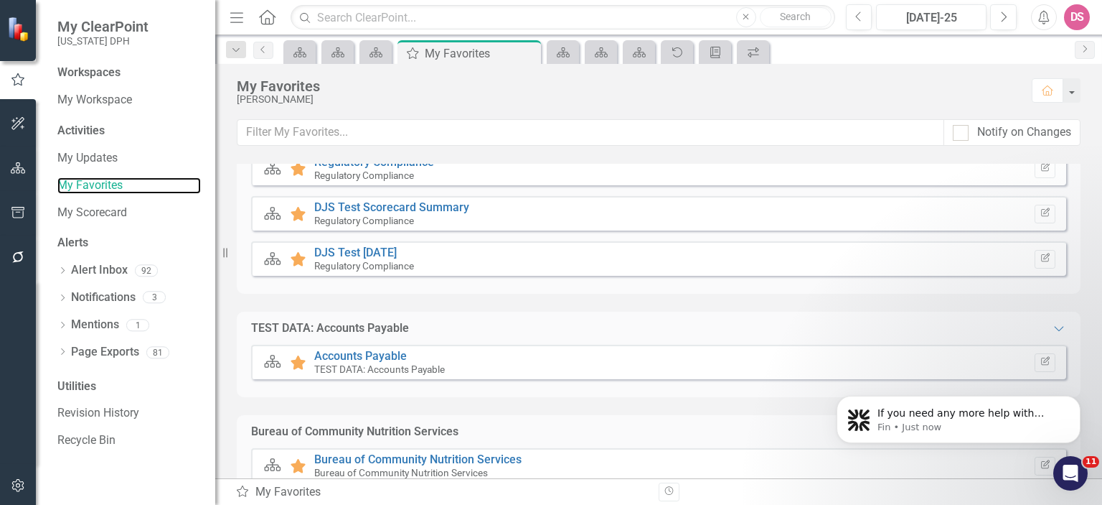
scroll to position [188, 0]
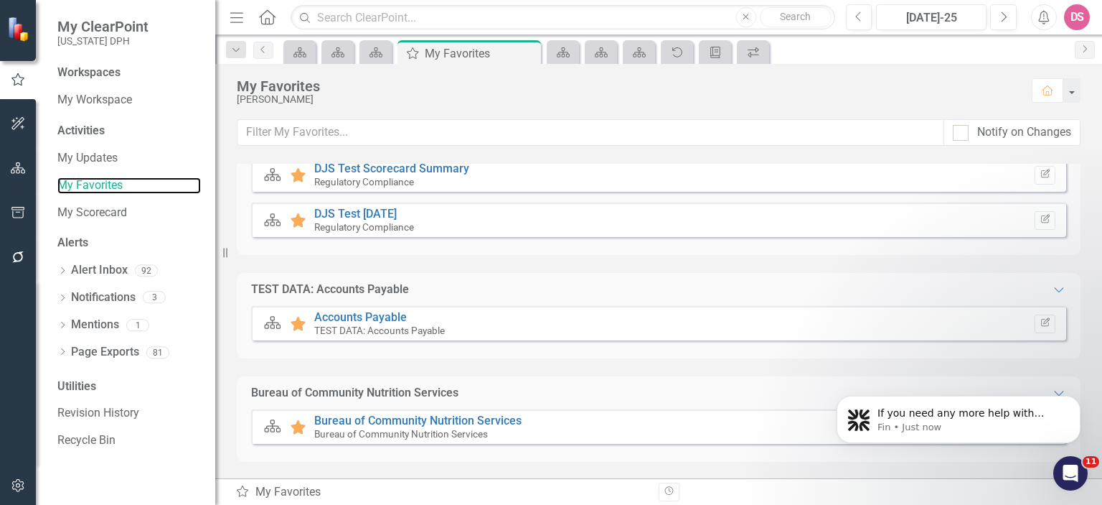
drag, startPoint x: 1097, startPoint y: 192, endPoint x: 279, endPoint y: 6, distance: 838.4
click at [89, 212] on link "My Scorecard" at bounding box center [129, 213] width 144 height 17
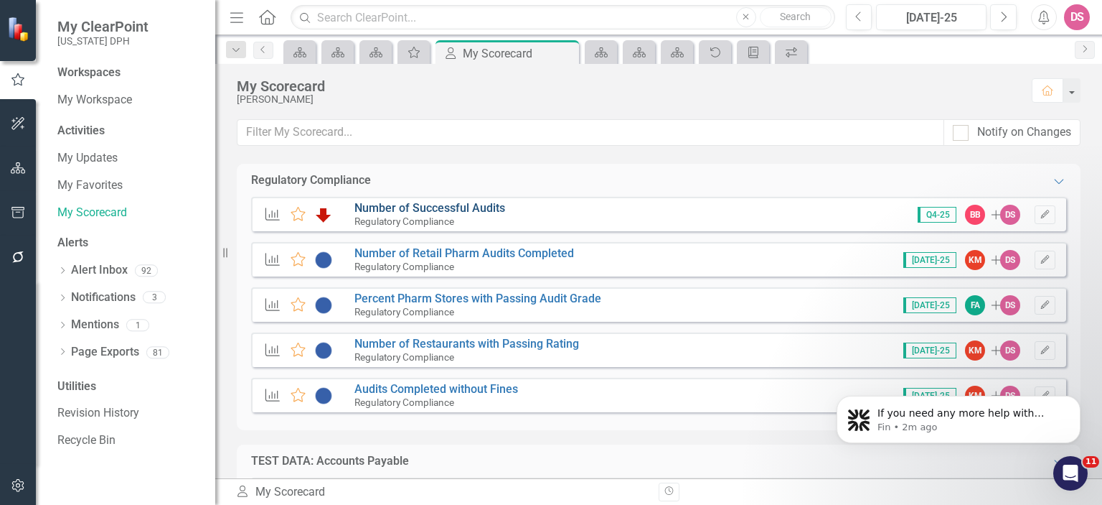
click at [430, 205] on link "Number of Successful Audits" at bounding box center [430, 208] width 151 height 14
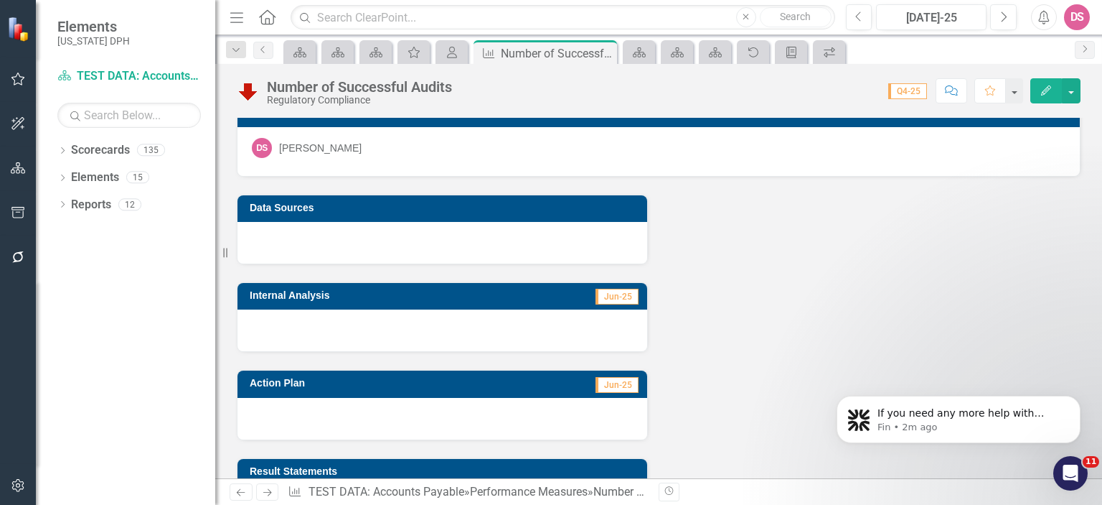
scroll to position [448, 0]
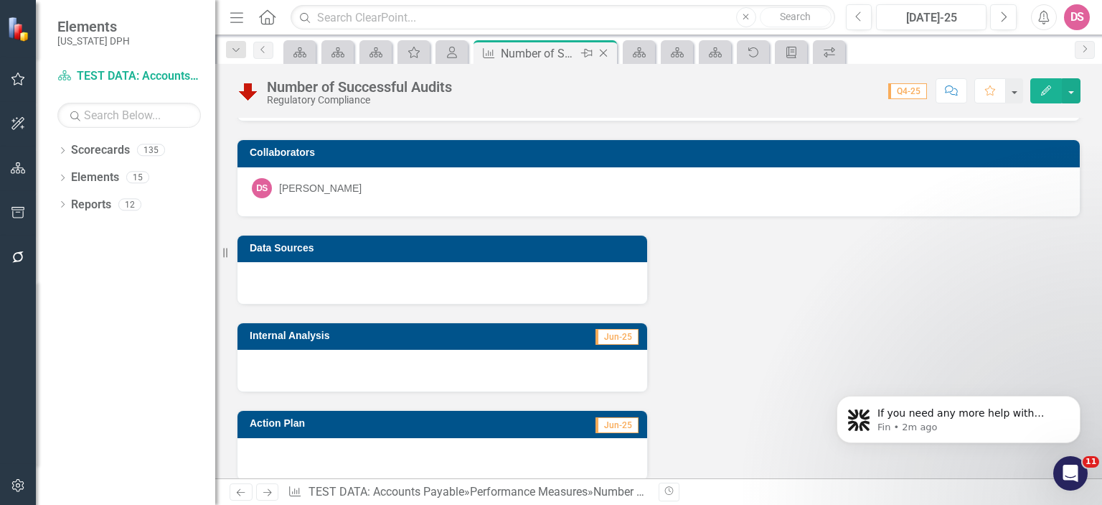
click at [606, 50] on icon "Close" at bounding box center [603, 52] width 14 height 11
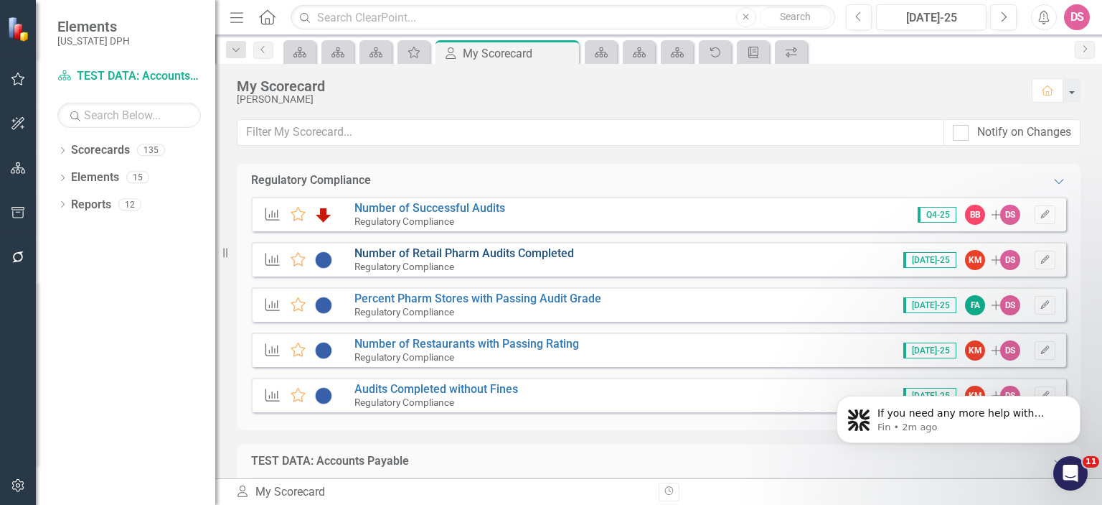
click at [430, 253] on link "Number of Retail Pharm Audits Completed" at bounding box center [465, 253] width 220 height 14
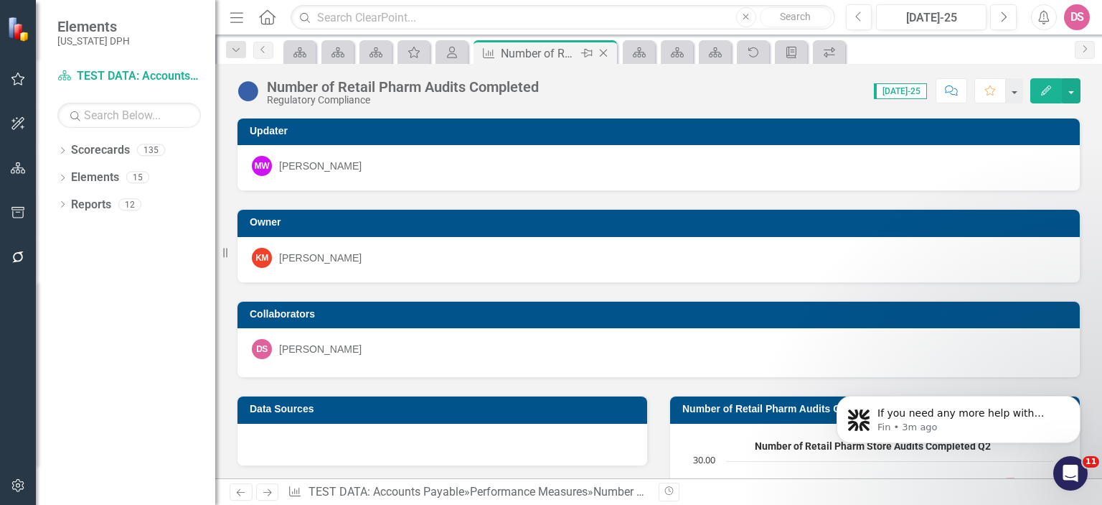
click at [605, 55] on icon "Close" at bounding box center [603, 52] width 14 height 11
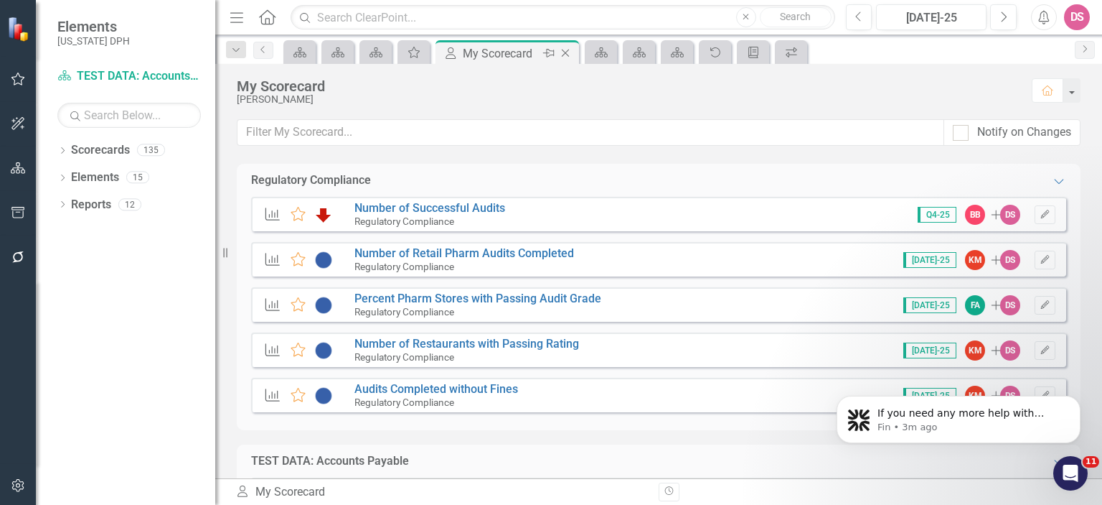
click at [502, 52] on div "My Scorecard" at bounding box center [501, 53] width 77 height 18
click at [443, 250] on link "Number of Retail Pharm Audits Completed" at bounding box center [465, 253] width 220 height 14
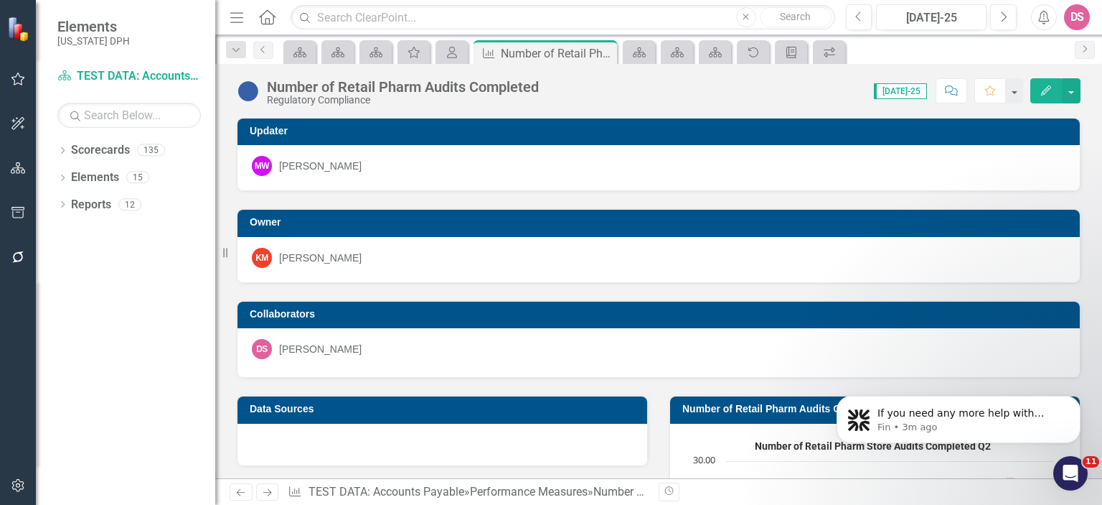
click at [970, 220] on h3 "Owner" at bounding box center [661, 222] width 823 height 11
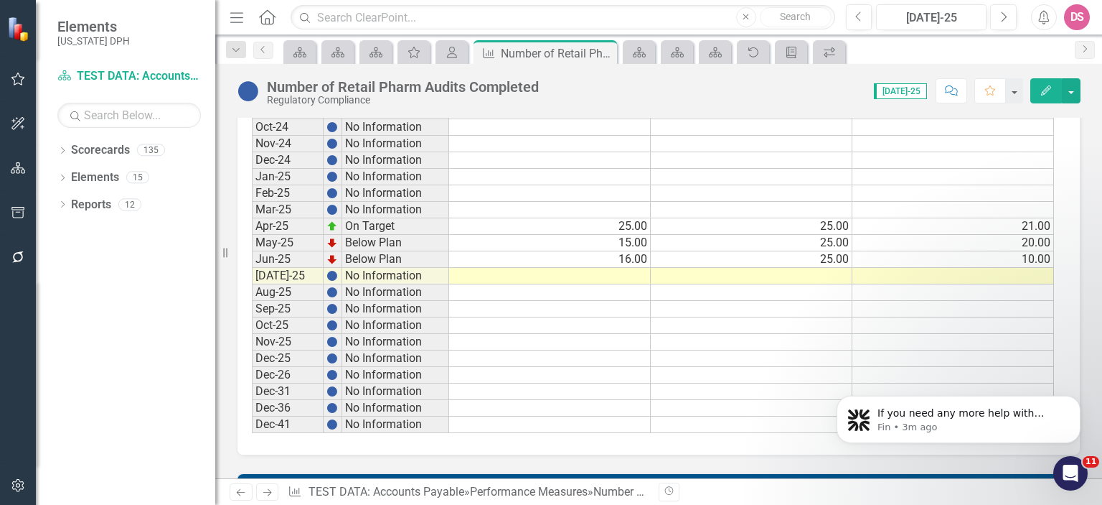
scroll to position [1852, 0]
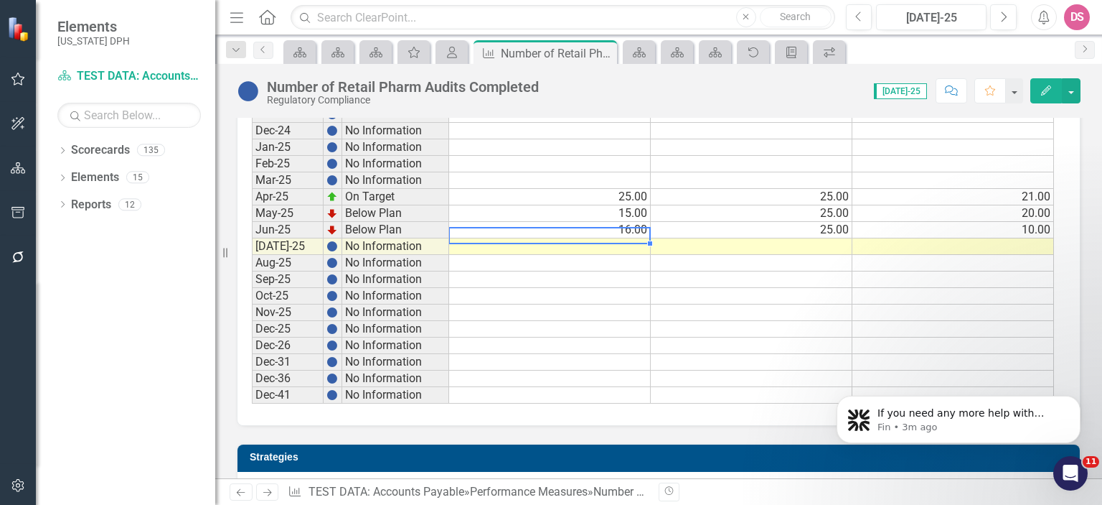
click at [629, 238] on td at bounding box center [550, 246] width 202 height 17
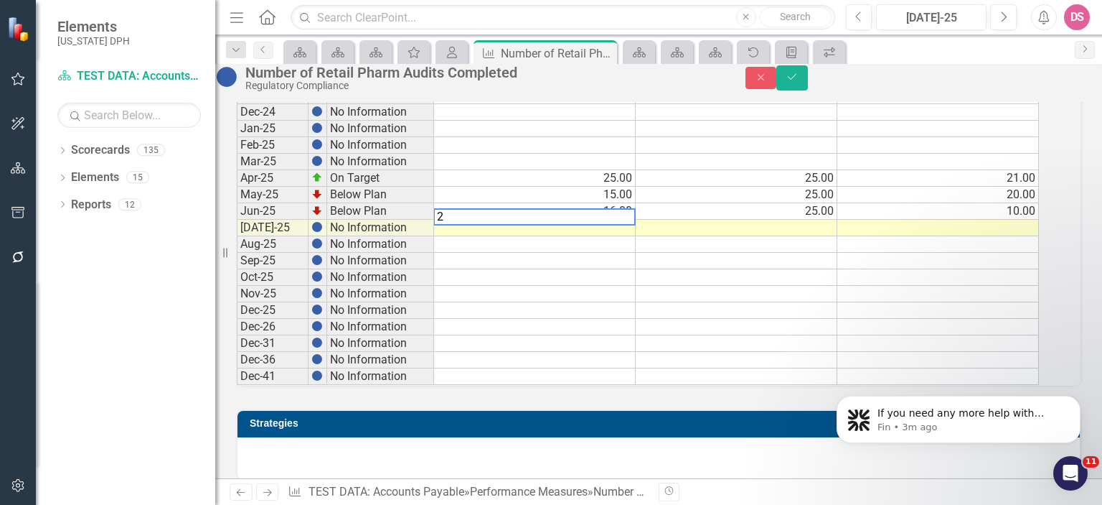
scroll to position [1860, 0]
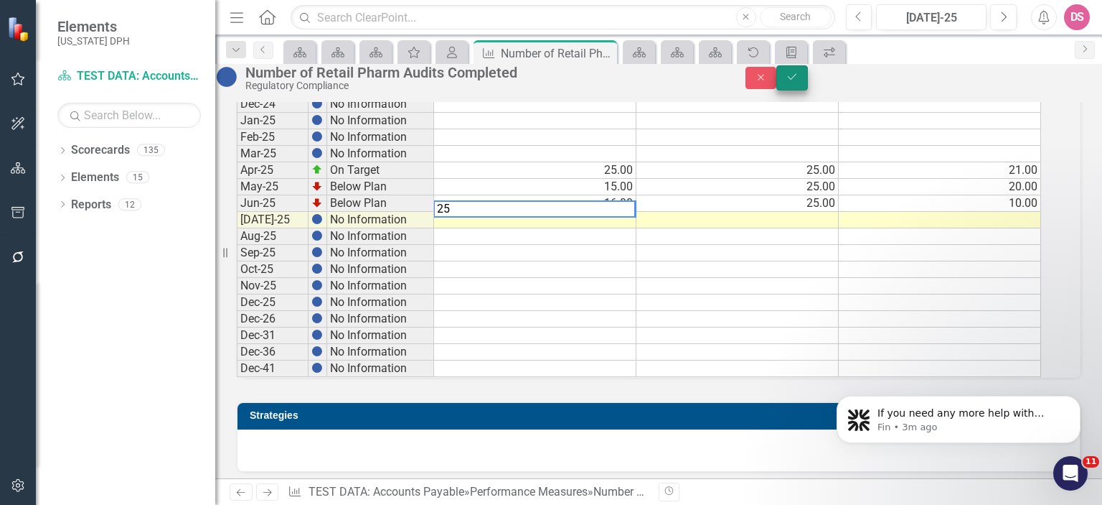
type textarea "25"
click at [799, 82] on icon "Save" at bounding box center [792, 77] width 13 height 10
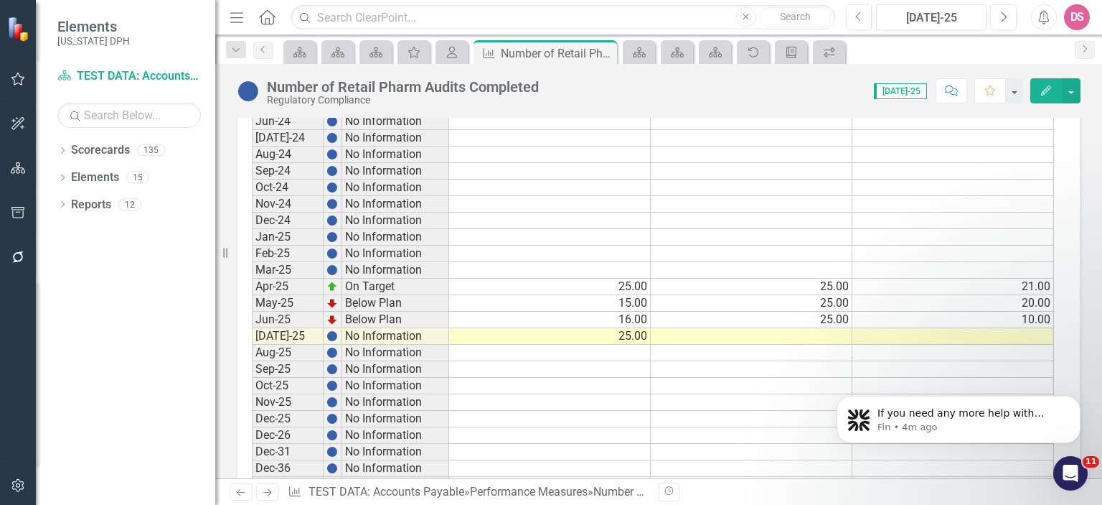
scroll to position [1679, 0]
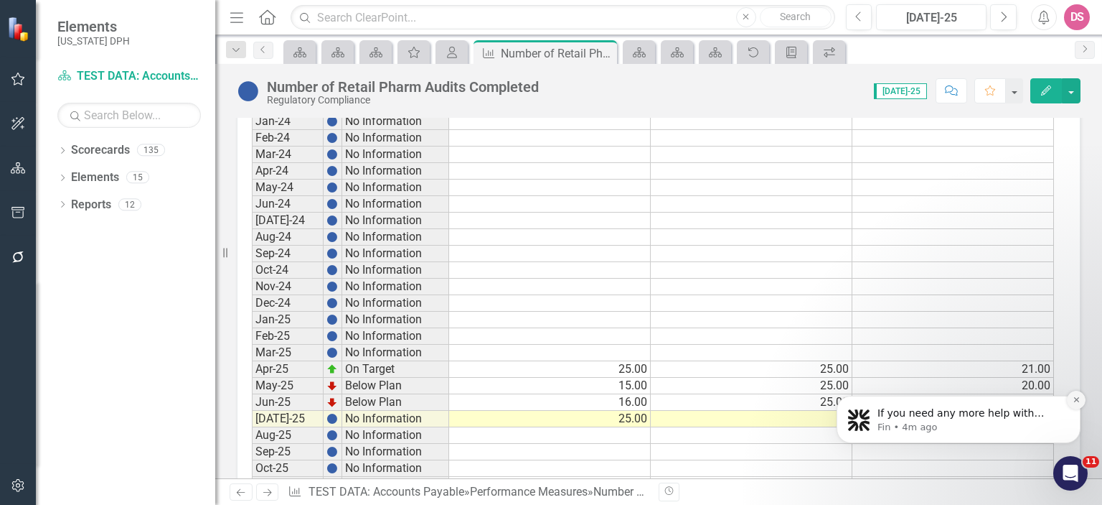
click at [1077, 400] on icon "Dismiss notification" at bounding box center [1077, 399] width 8 height 8
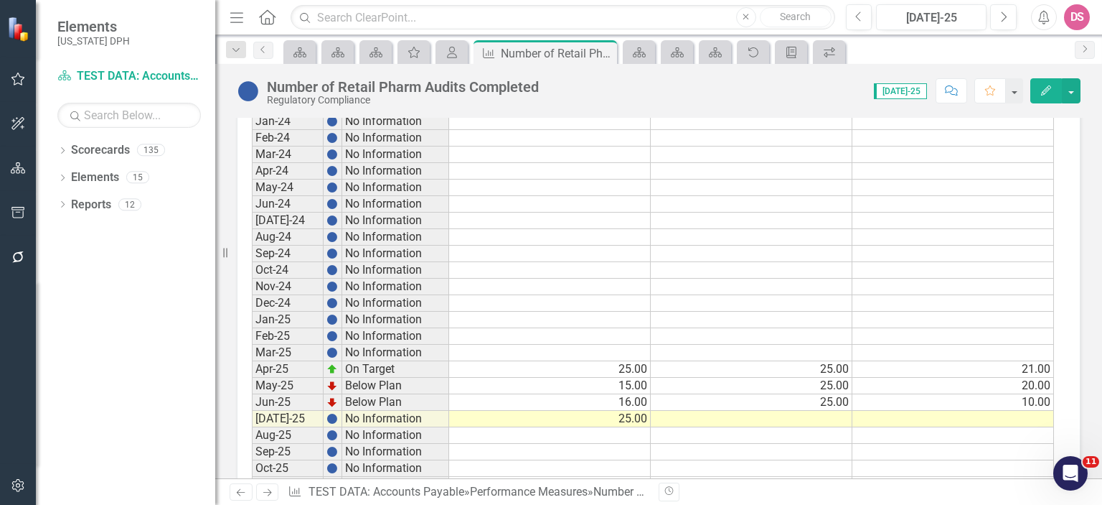
click at [826, 411] on td at bounding box center [752, 419] width 202 height 17
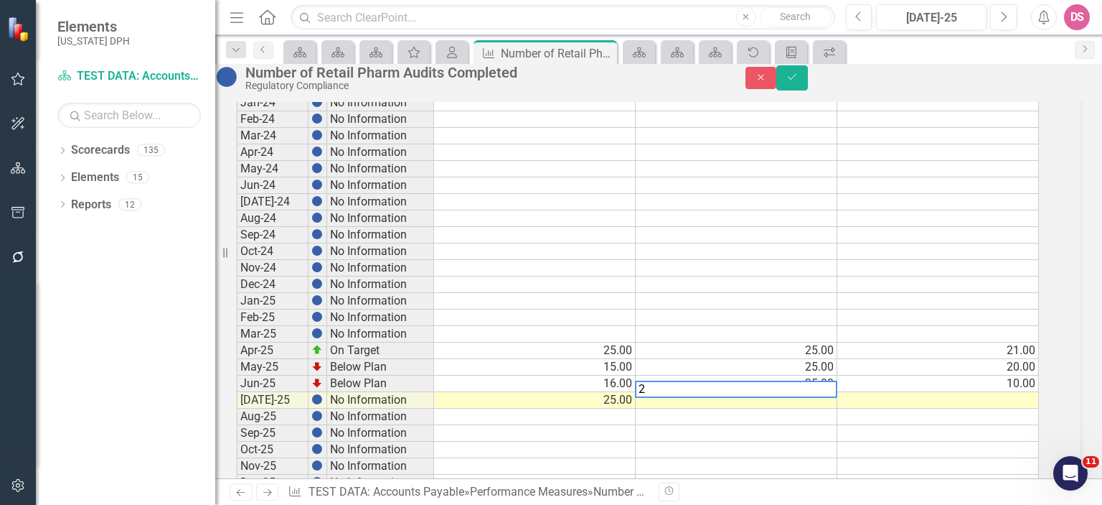
scroll to position [1687, 0]
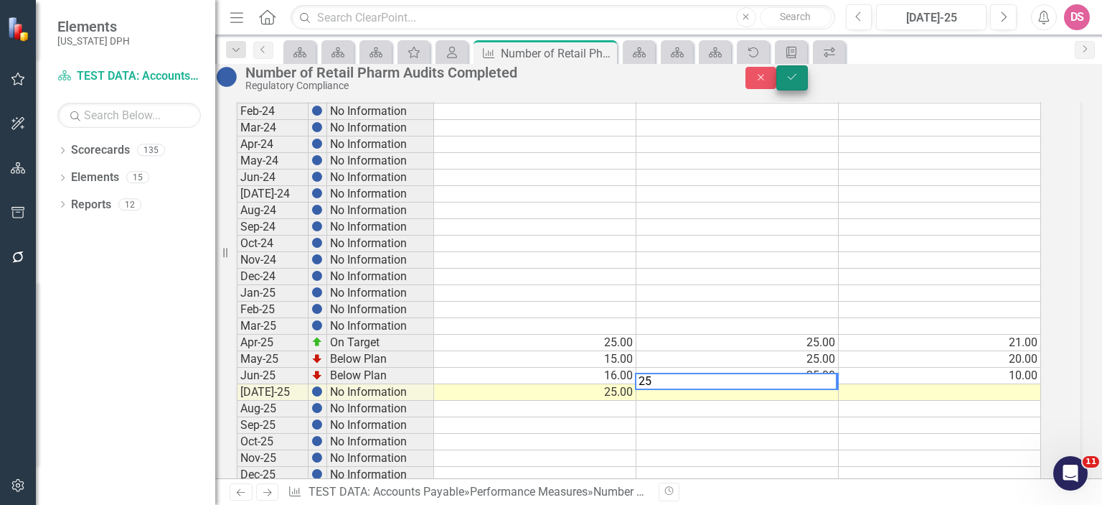
type textarea "25"
click at [808, 78] on button "Save" at bounding box center [793, 77] width 32 height 25
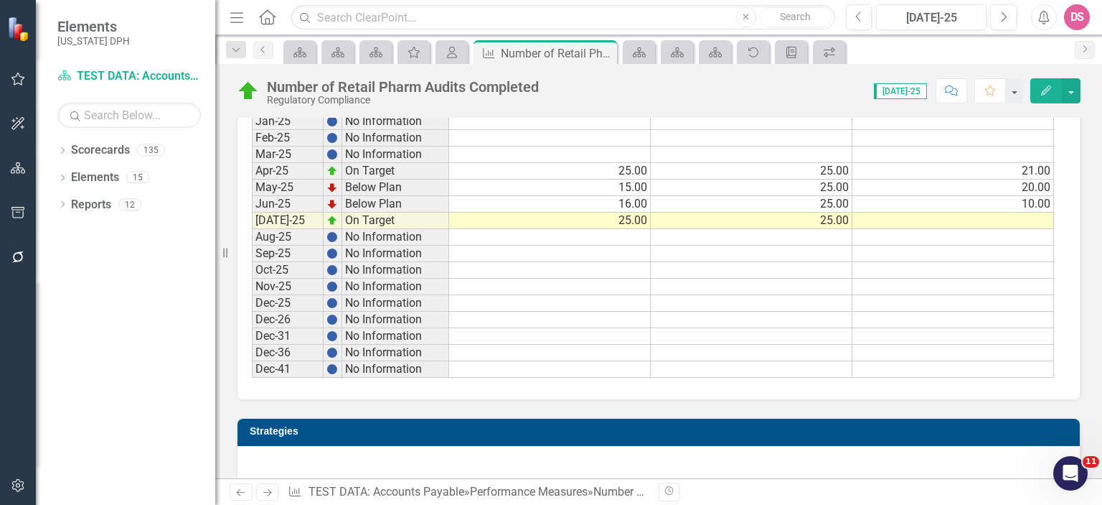
scroll to position [1912, 0]
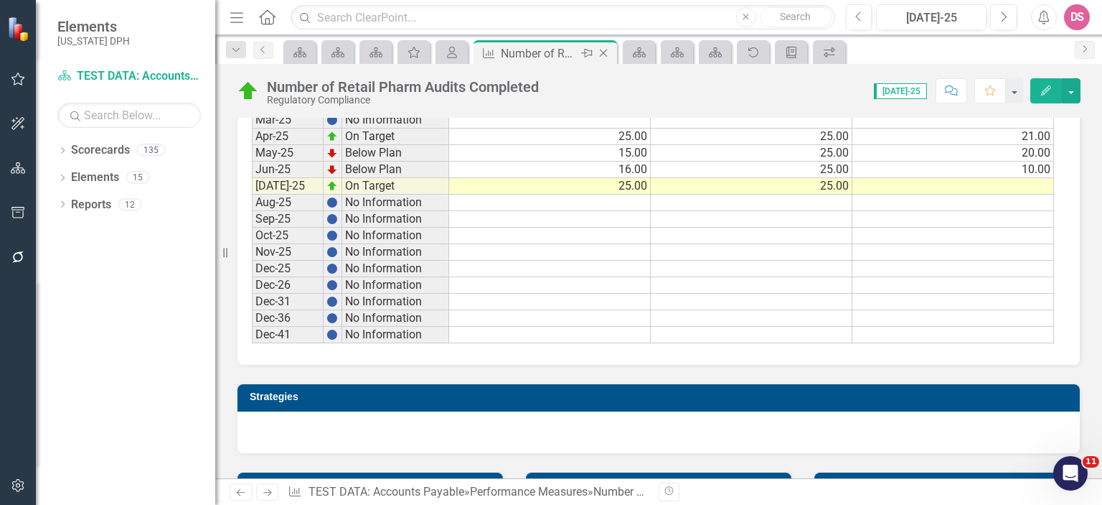
click at [606, 53] on icon "Close" at bounding box center [603, 52] width 14 height 11
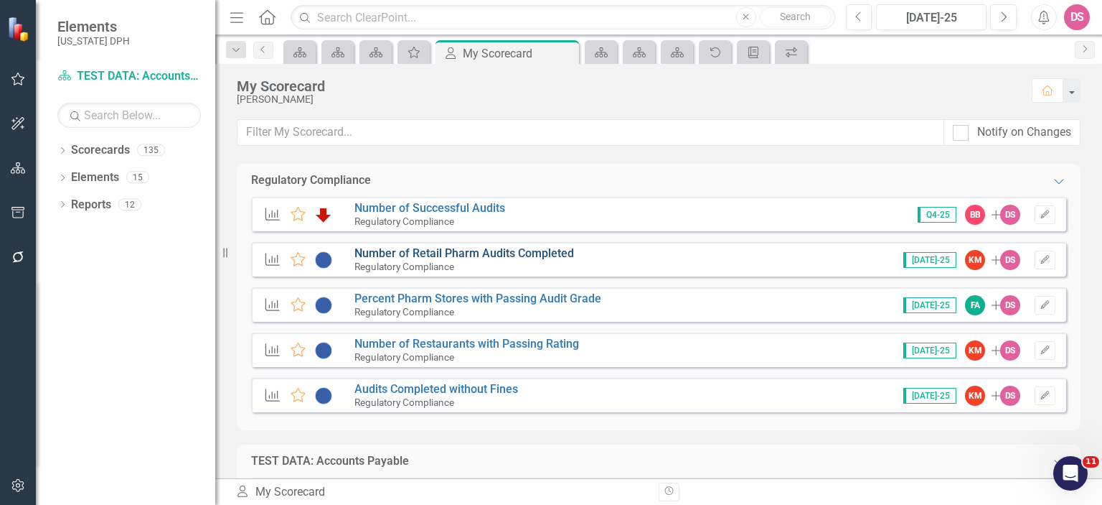
click at [471, 256] on link "Number of Retail Pharm Audits Completed" at bounding box center [465, 253] width 220 height 14
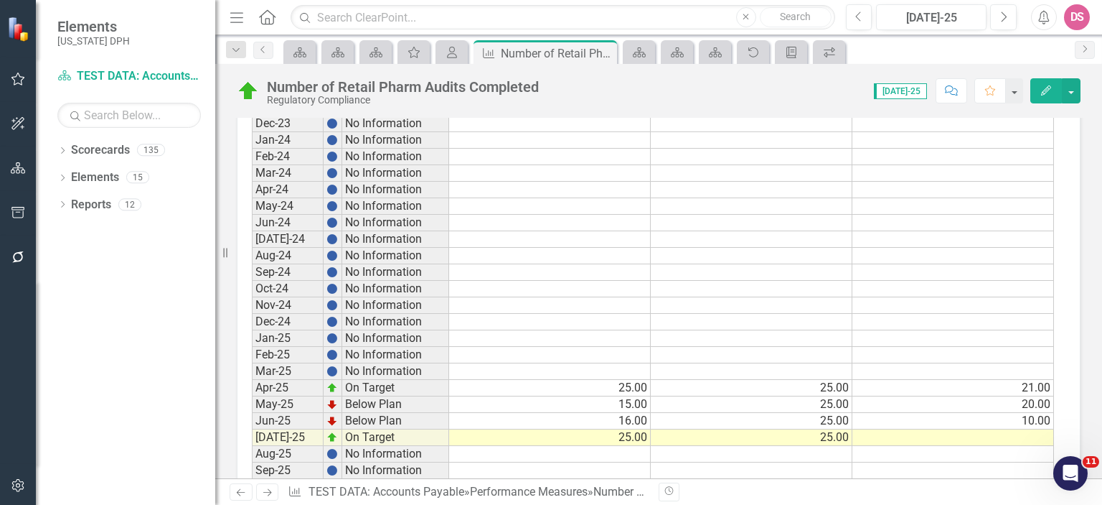
scroll to position [1662, 0]
click at [997, 428] on td at bounding box center [954, 436] width 202 height 17
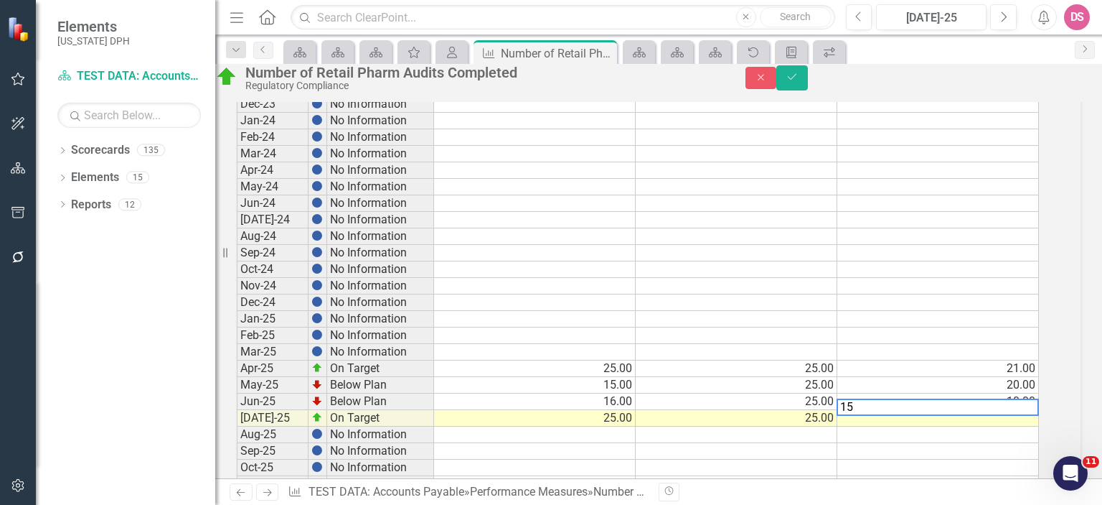
scroll to position [1669, 0]
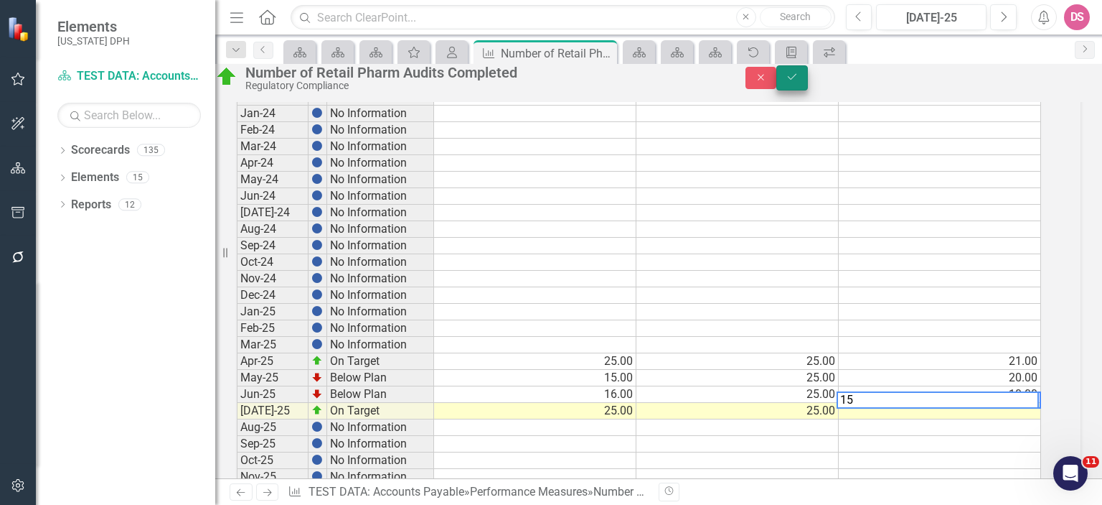
type textarea "15"
click at [799, 82] on icon "Save" at bounding box center [792, 77] width 13 height 10
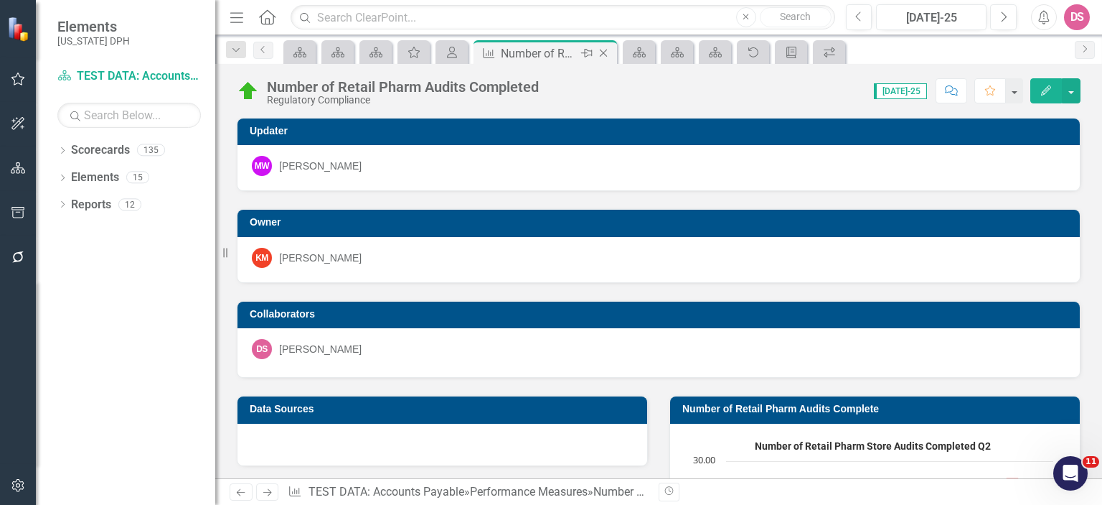
click at [602, 50] on icon "Close" at bounding box center [603, 52] width 14 height 11
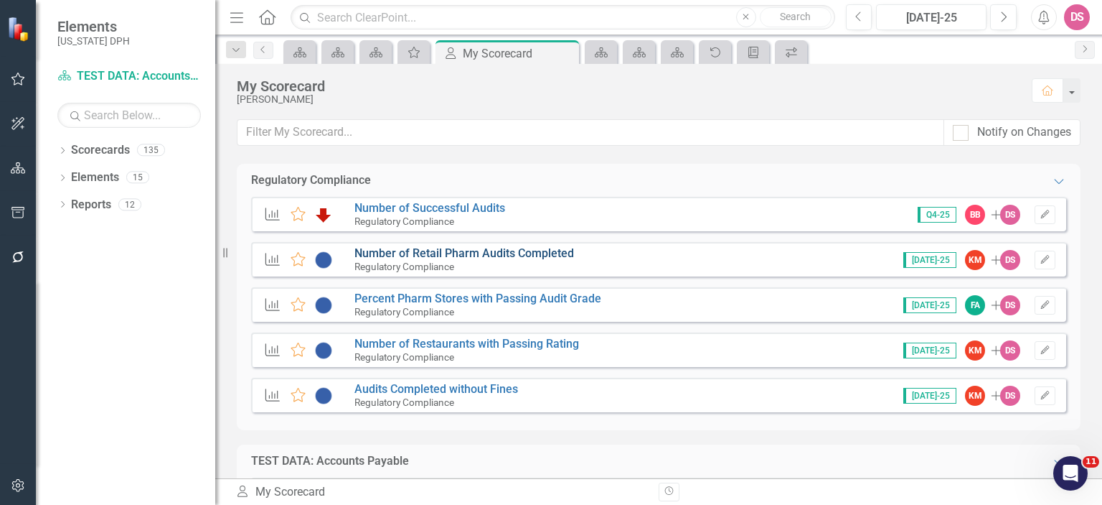
click at [474, 256] on link "Number of Retail Pharm Audits Completed" at bounding box center [465, 253] width 220 height 14
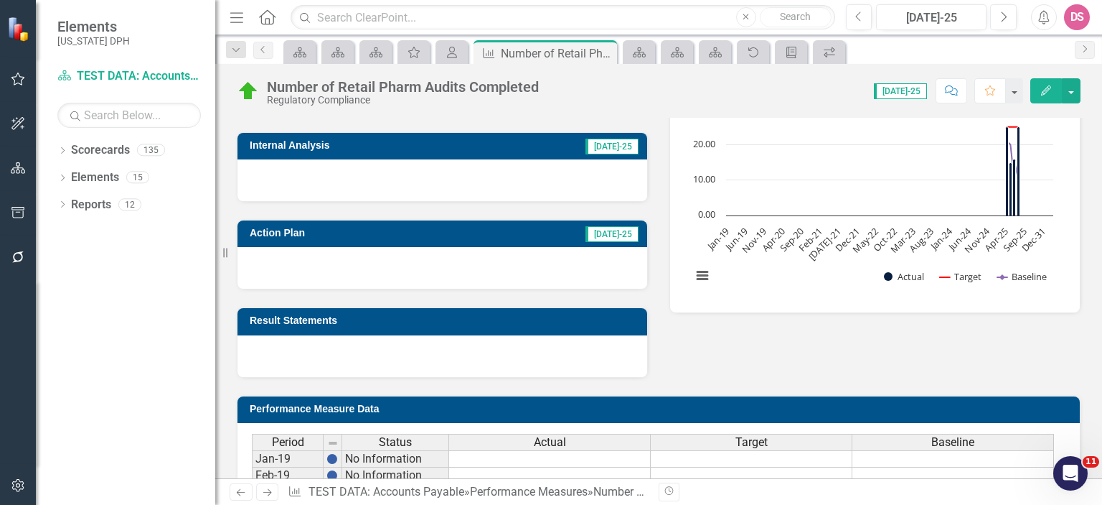
scroll to position [355, 0]
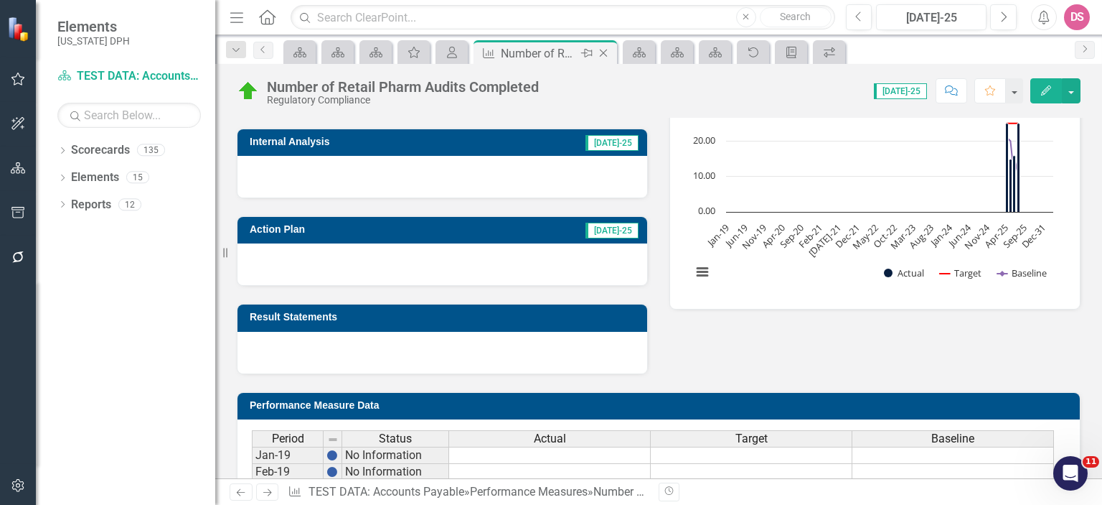
click at [606, 48] on icon "Close" at bounding box center [603, 52] width 14 height 11
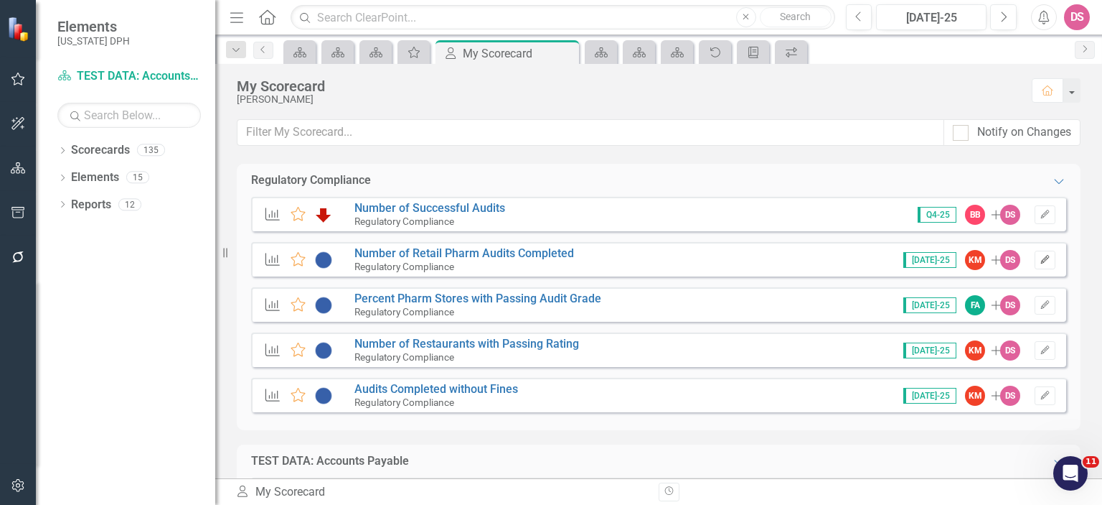
click at [1041, 261] on icon "button" at bounding box center [1045, 259] width 9 height 9
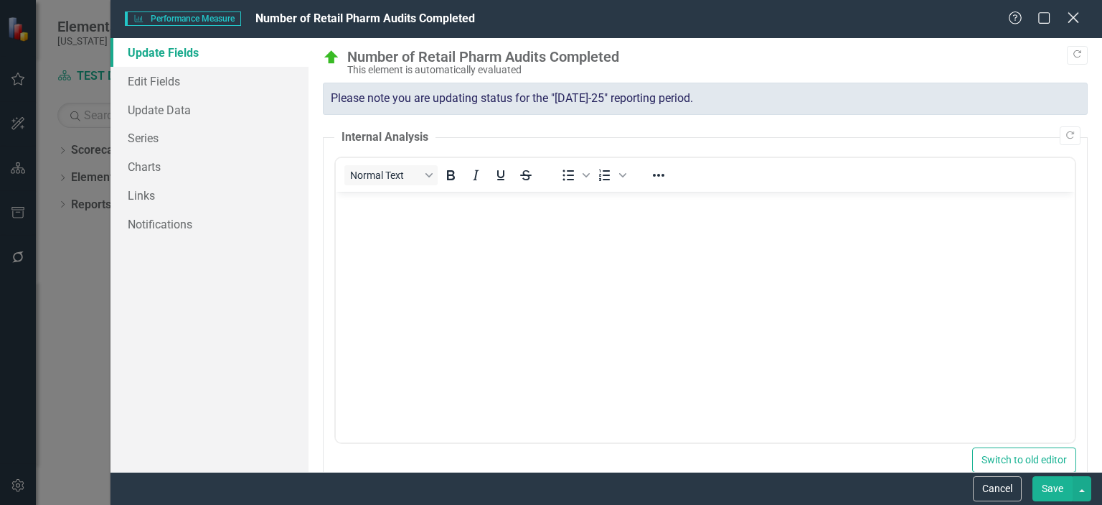
click at [1070, 17] on icon "Close" at bounding box center [1073, 18] width 18 height 14
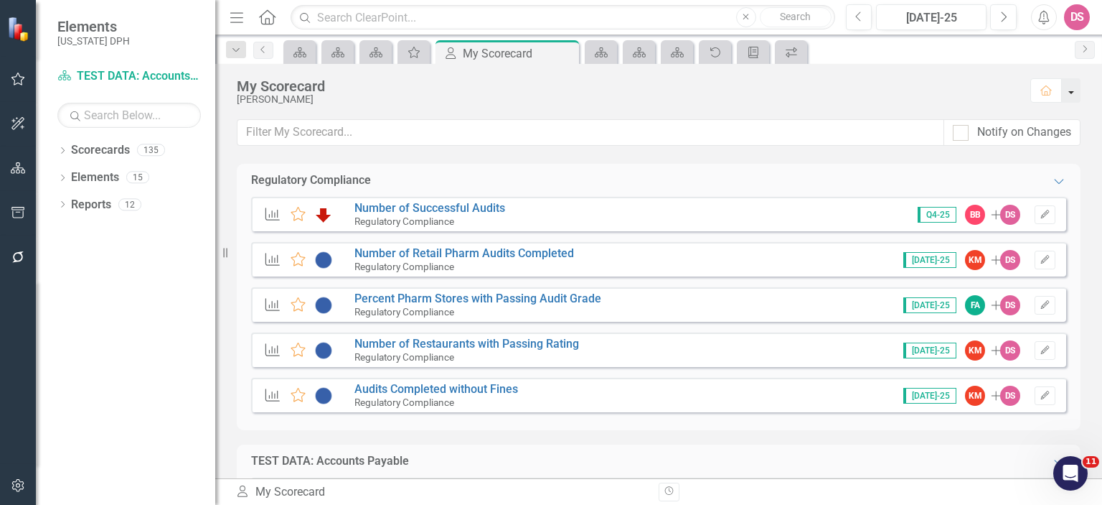
click at [1073, 93] on button "button" at bounding box center [1071, 90] width 19 height 24
click at [878, 105] on div "My Scorecard Darryl Stewart Home" at bounding box center [658, 91] width 887 height 55
click at [296, 260] on icon at bounding box center [298, 259] width 15 height 14
click at [545, 253] on link "Number of Retail Pharm Audits Completed" at bounding box center [465, 253] width 220 height 14
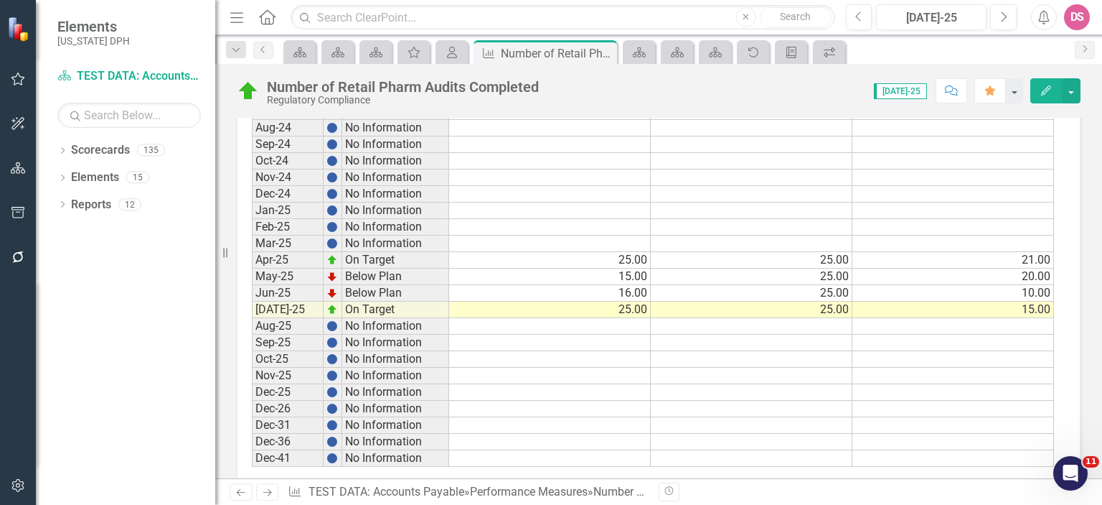
scroll to position [142, 0]
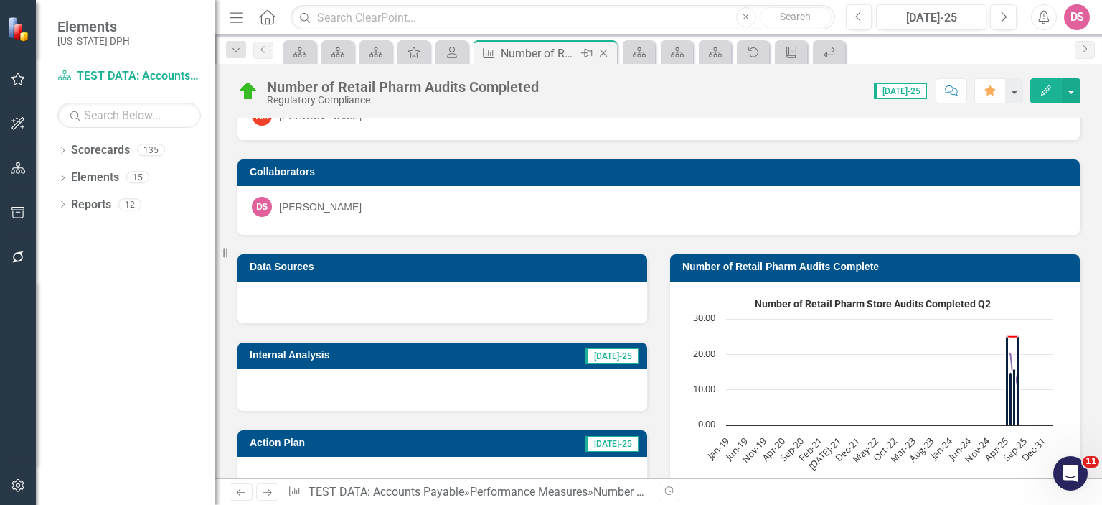
click at [608, 52] on icon "Close" at bounding box center [603, 52] width 14 height 11
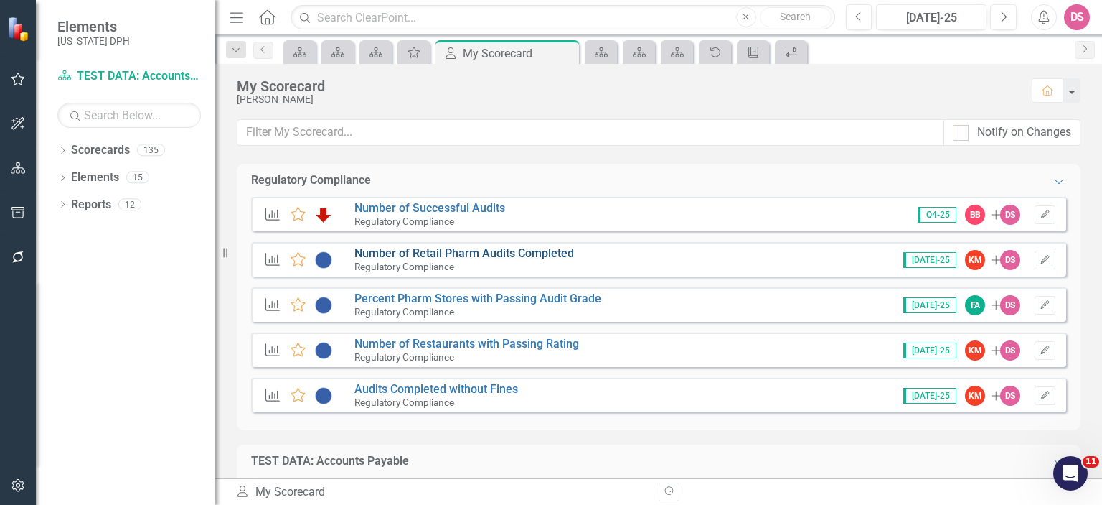
click at [504, 257] on link "Number of Retail Pharm Audits Completed" at bounding box center [465, 253] width 220 height 14
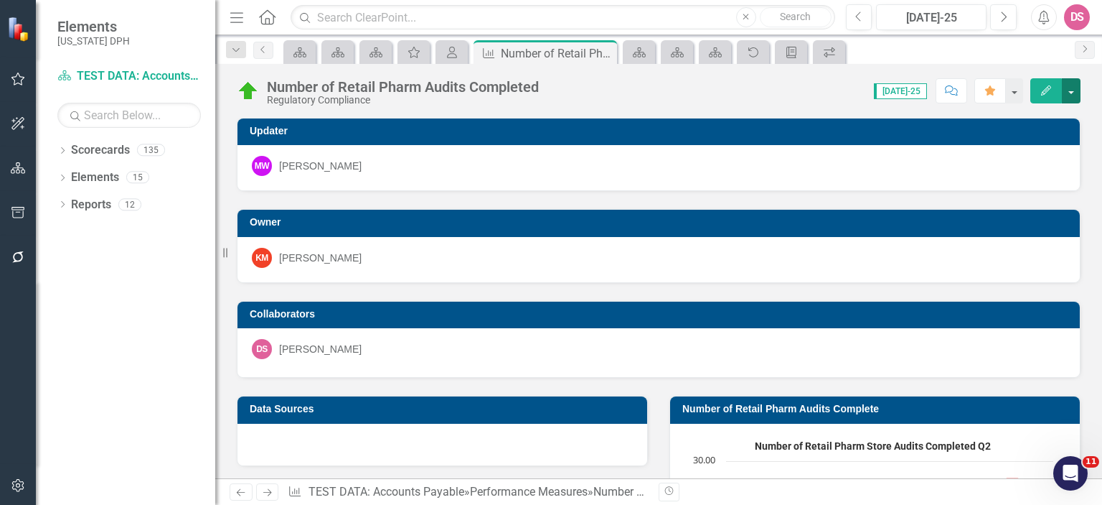
click at [1074, 85] on button "button" at bounding box center [1071, 90] width 19 height 25
